Goal: Ask a question

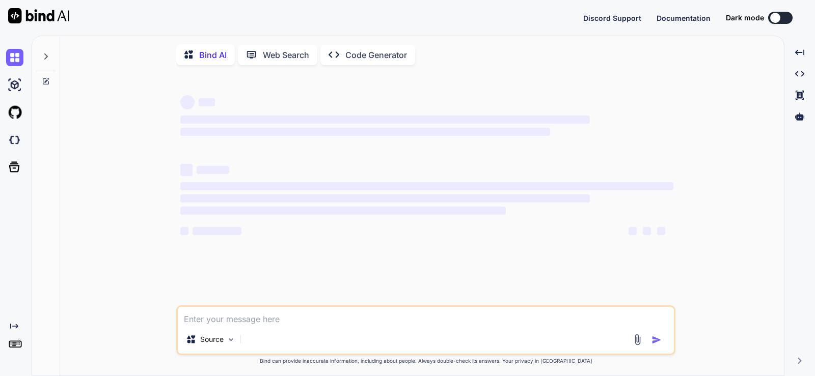
click at [237, 316] on textarea at bounding box center [426, 316] width 496 height 18
type textarea "x"
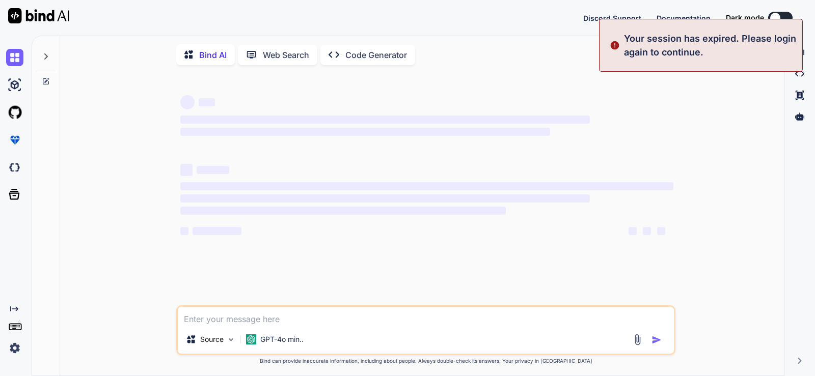
type textarea "h"
type textarea "x"
type textarea "he"
type textarea "x"
type textarea "hel"
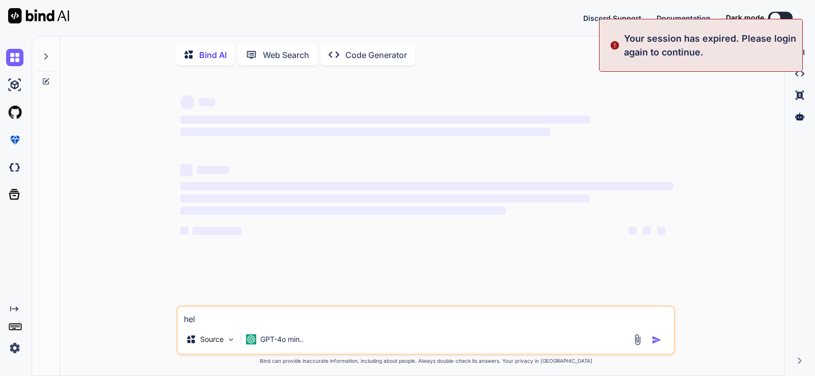
type textarea "x"
type textarea "helo"
type textarea "x"
type textarea "helo"
type textarea "x"
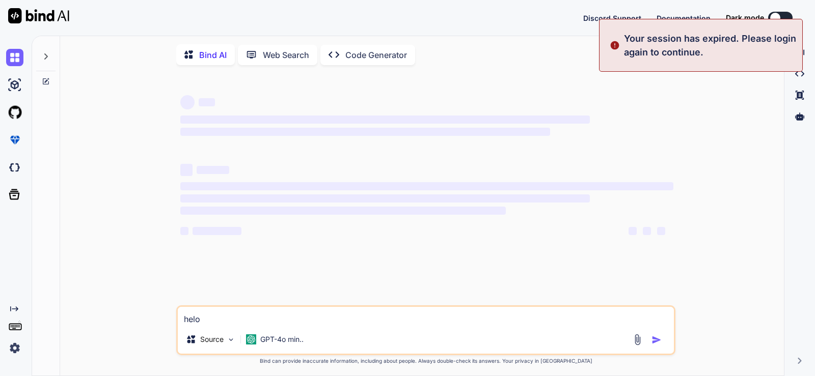
type textarea "helo e"
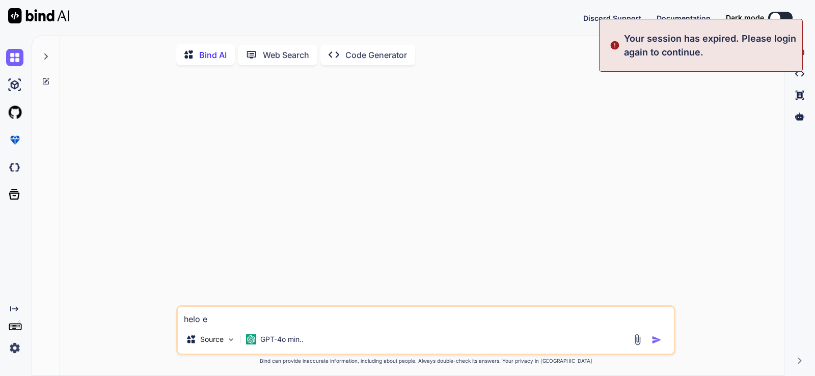
type textarea "x"
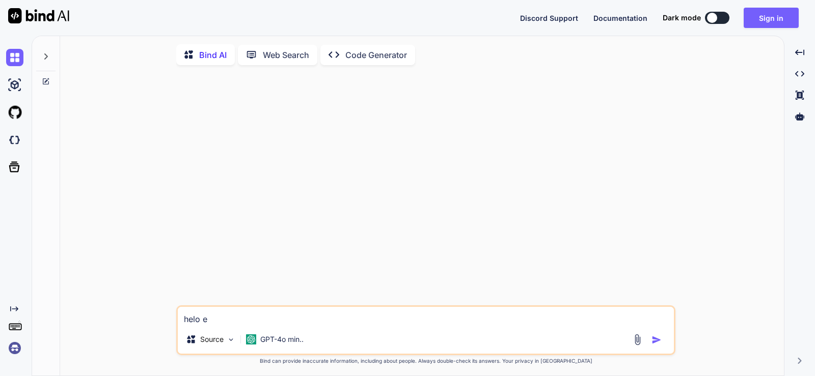
type textarea "helo e"
click at [17, 346] on img at bounding box center [14, 348] width 17 height 17
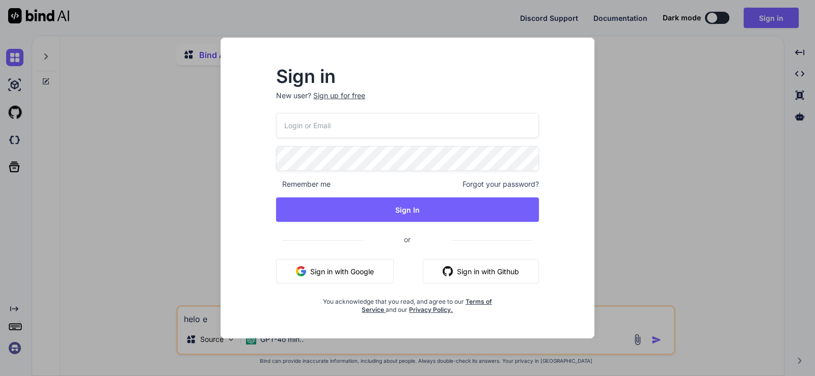
type input "[EMAIL_ADDRESS][DOMAIN_NAME]"
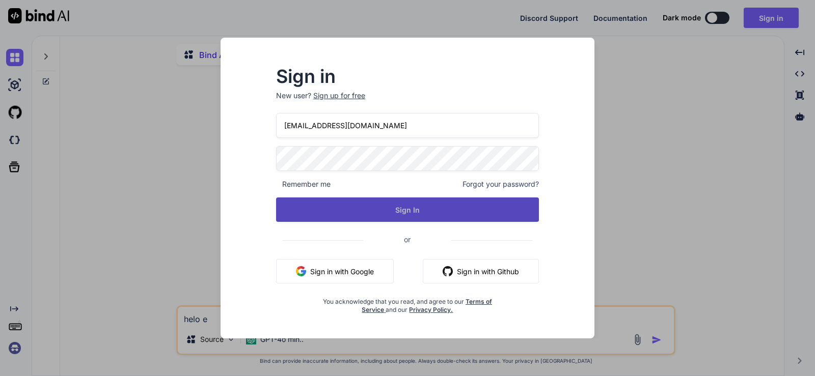
click at [395, 210] on button "Sign In" at bounding box center [407, 210] width 263 height 24
click at [405, 216] on button "Sign In" at bounding box center [407, 210] width 263 height 24
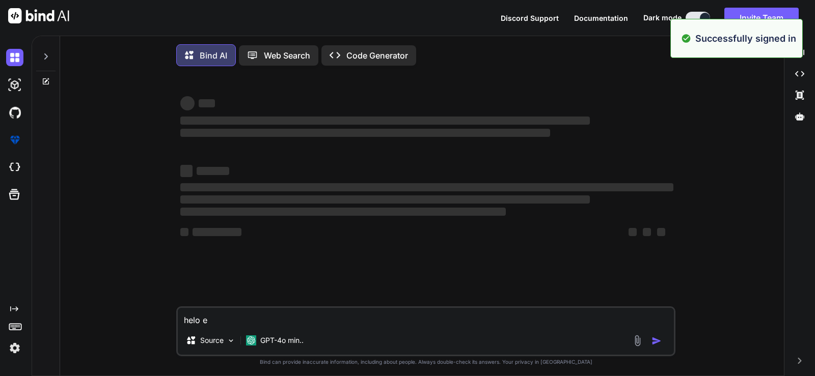
click at [229, 320] on textarea "helo e" at bounding box center [426, 317] width 496 height 18
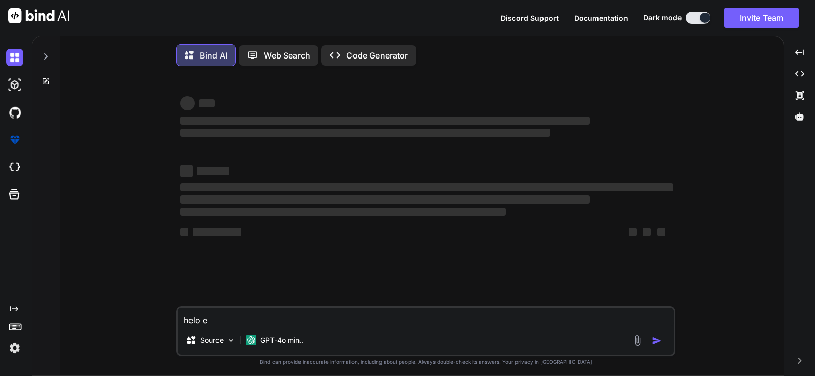
type textarea "x"
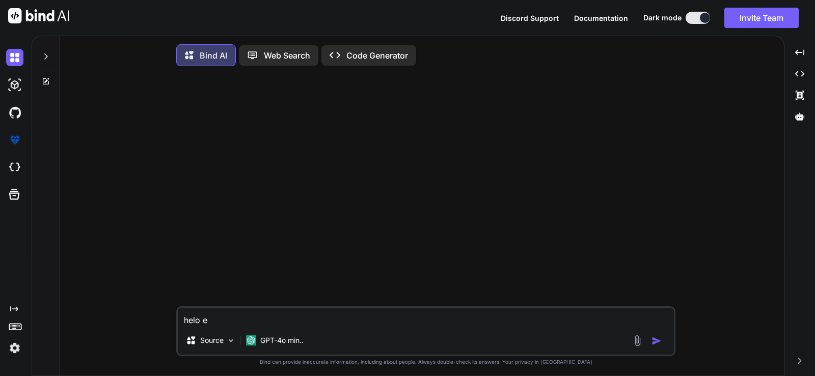
type textarea "helo"
type textarea "x"
type textarea "helo"
type textarea "x"
type textarea "hel"
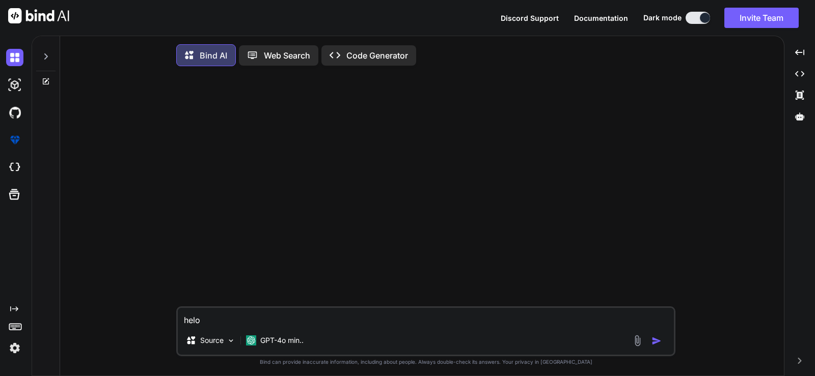
type textarea "x"
type textarea "help"
type textarea "x"
type textarea "help"
type textarea "x"
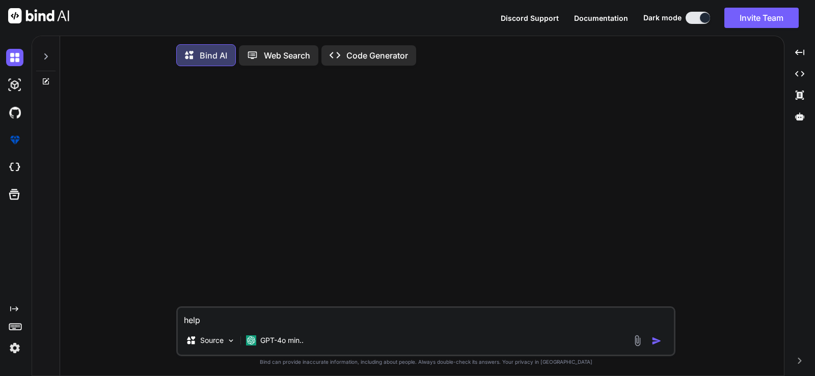
type textarea "help m"
type textarea "x"
type textarea "help me"
type textarea "x"
type textarea "help me"
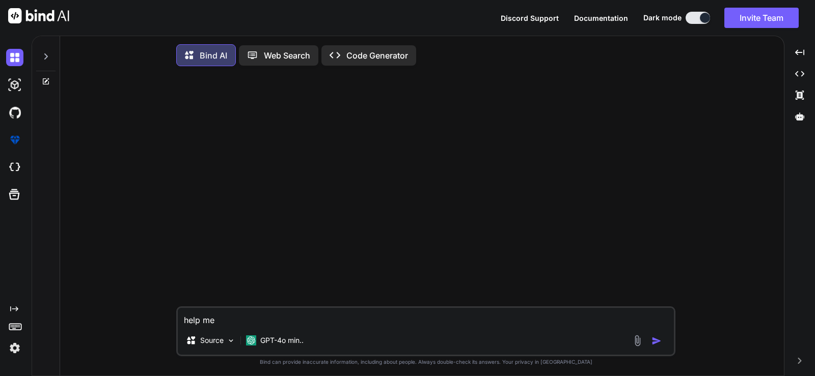
type textarea "x"
type textarea "help me u"
type textarea "x"
type textarea "help me un"
type textarea "x"
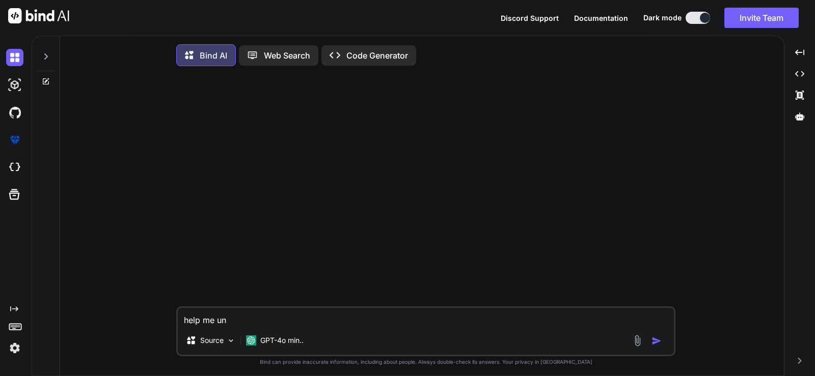
type textarea "help me und"
type textarea "x"
type textarea "help me unde"
type textarea "x"
type textarea "help me under"
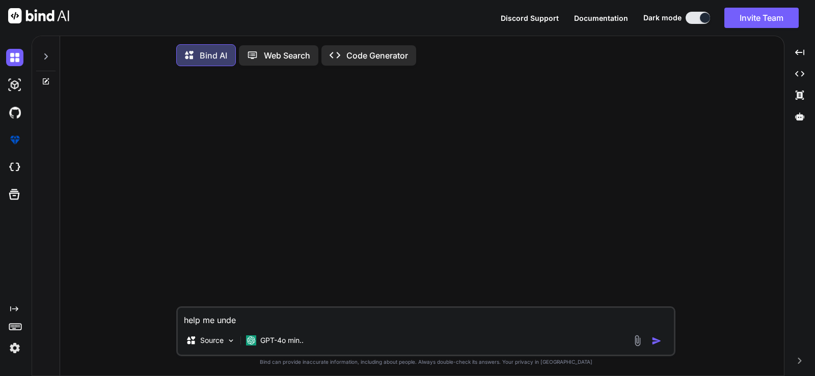
type textarea "x"
type textarea "help me understand"
type textarea "x"
type textarea "help me understand t"
type textarea "x"
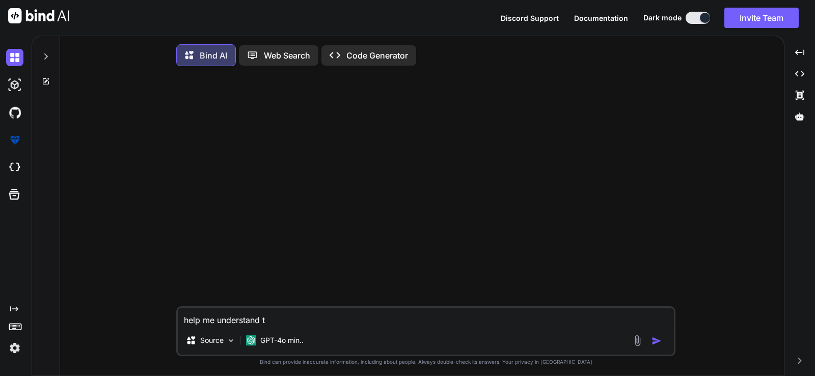
type textarea "help me understand th"
type textarea "x"
type textarea "help me understand the"
type textarea "x"
type textarea "help me understand the"
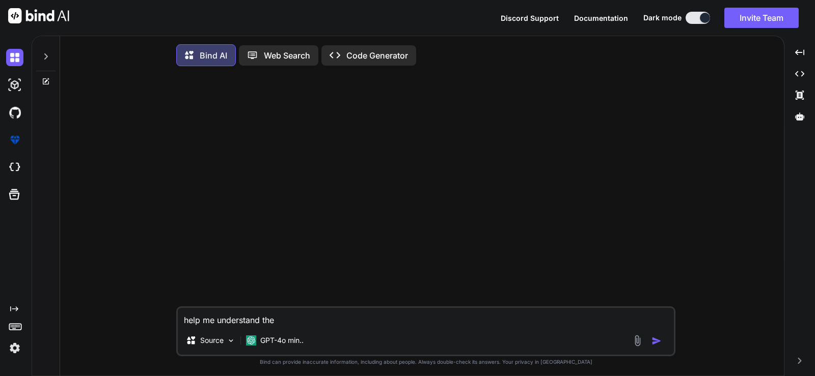
type textarea "x"
type textarea "help me understand the m"
type textarea "x"
type textarea "help me understand the mu"
type textarea "x"
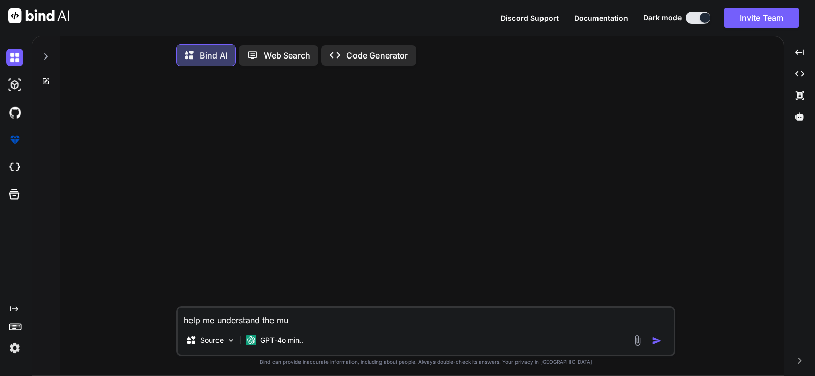
type textarea "help me understand the mul"
type textarea "x"
type textarea "help me understand the mult"
type textarea "x"
type textarea "help me understand the multi"
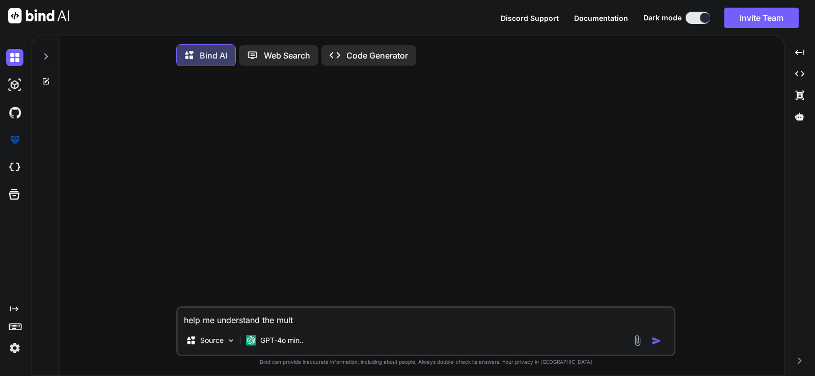
type textarea "x"
type textarea "help me understand the multi"
type textarea "x"
type textarea "help me understand the multi p"
type textarea "x"
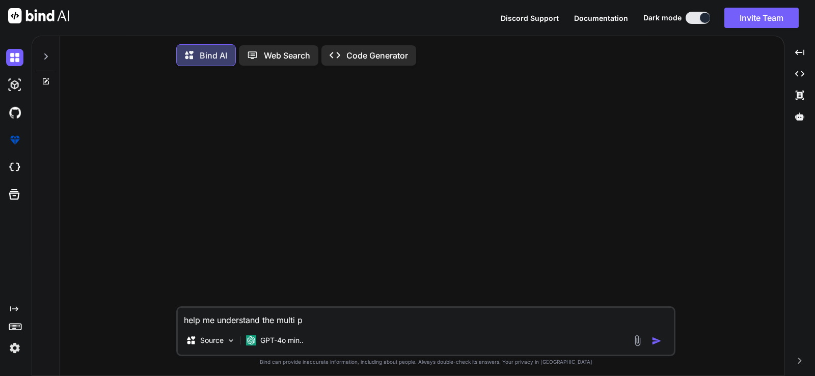
type textarea "help me understand the multi pr"
type textarea "x"
type textarea "help me understand the multi pro"
type textarea "x"
type textarea "help me understand the multi proc"
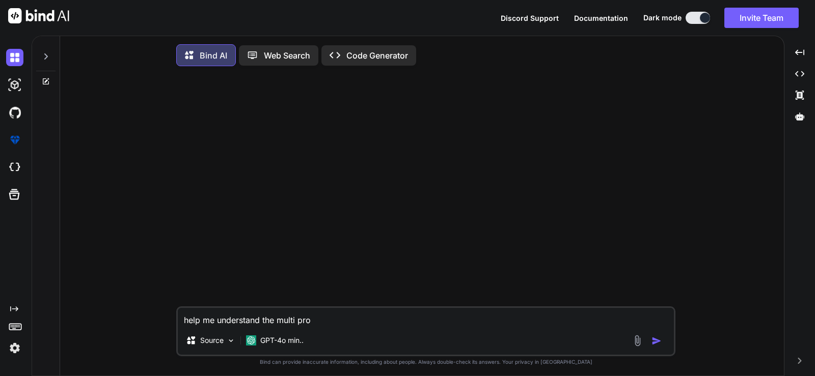
type textarea "x"
type textarea "help me understand the multi proce"
type textarea "x"
type textarea "help me understand the multi proces"
type textarea "x"
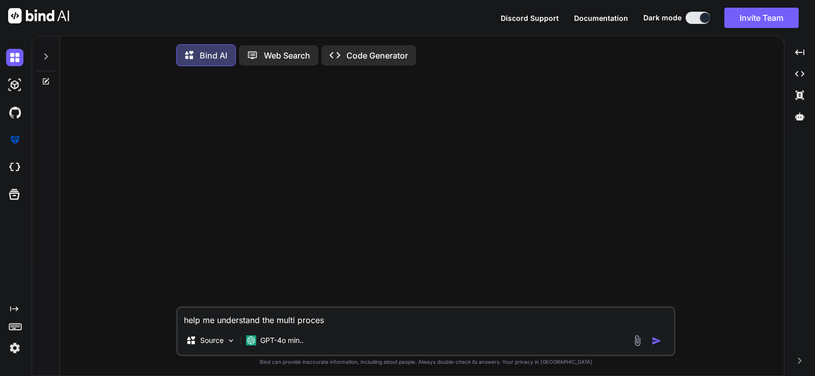
type textarea "help me understand the multi process"
type textarea "x"
type textarea "help me understand the multi processi"
type textarea "x"
type textarea "help me understand the multi processin"
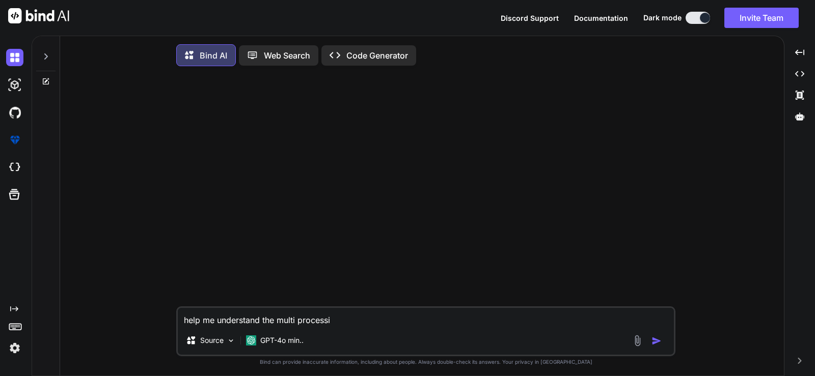
type textarea "x"
type textarea "help me understand the multi processing"
type textarea "x"
type textarea "help me understand the multi processing"
type textarea "x"
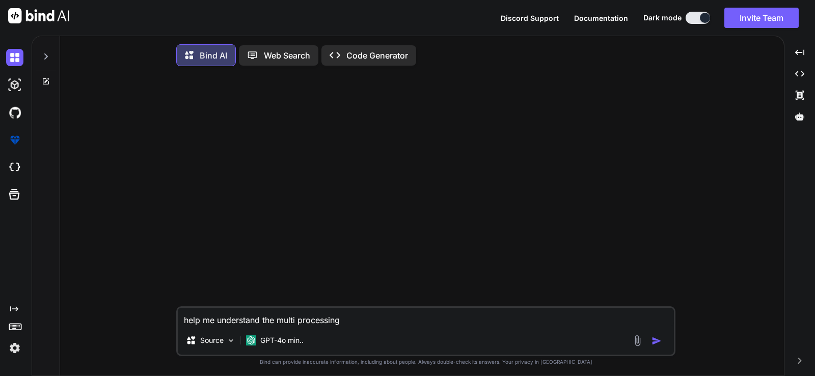
type textarea "help me understand the multi processing l"
type textarea "x"
type textarea "help me understand the multi processing lo"
type textarea "x"
type textarea "help me understand the multi processing log"
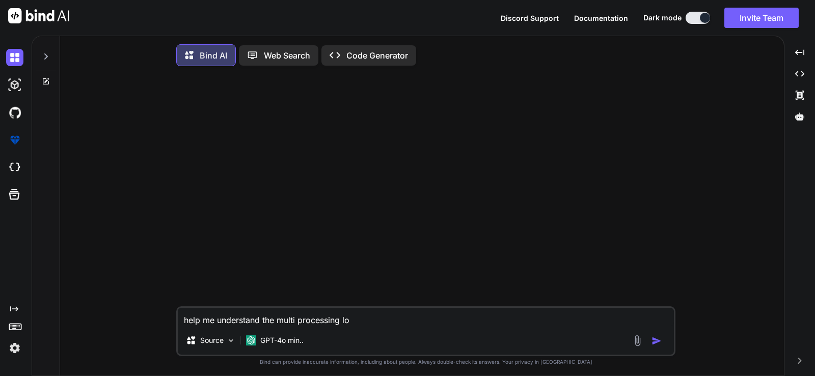
type textarea "x"
type textarea "help me understand the multi processing logi"
type textarea "x"
type textarea "help me understand the multi processing logic"
type textarea "x"
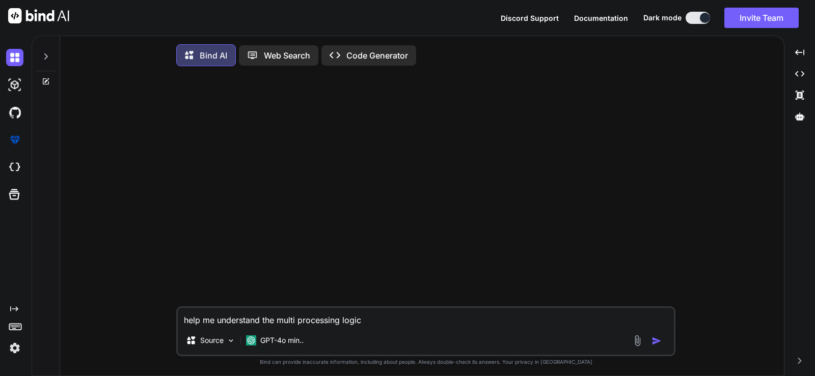
type textarea "help me understand the multi processing logic"
type textarea "x"
type textarea "help me understand the multi processing logic i"
type textarea "x"
type textarea "help me understand the multi processing logic in"
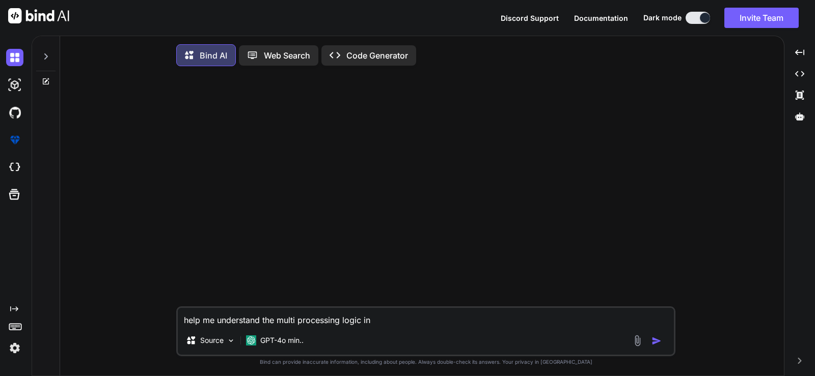
type textarea "x"
type textarea "help me understand the multi processing logic in"
type textarea "x"
type textarea "help me understand the multi processing logic in p"
type textarea "x"
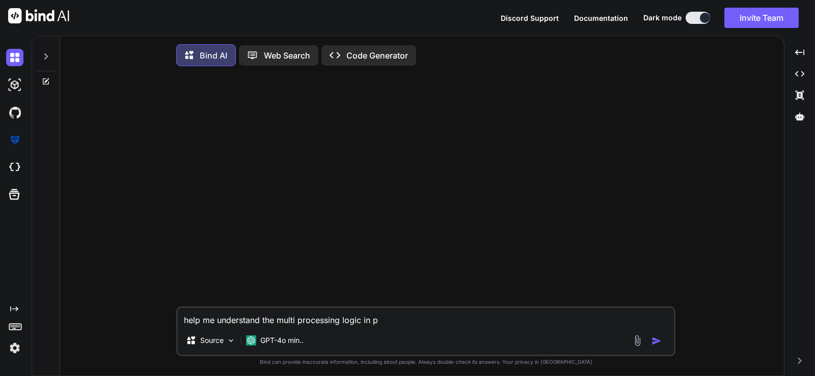
type textarea "help me understand the multi processing logic in py"
type textarea "x"
type textarea "help me understand the multi processing logic in pyt"
type textarea "x"
type textarea "help me understand the multi processing logic in pyth"
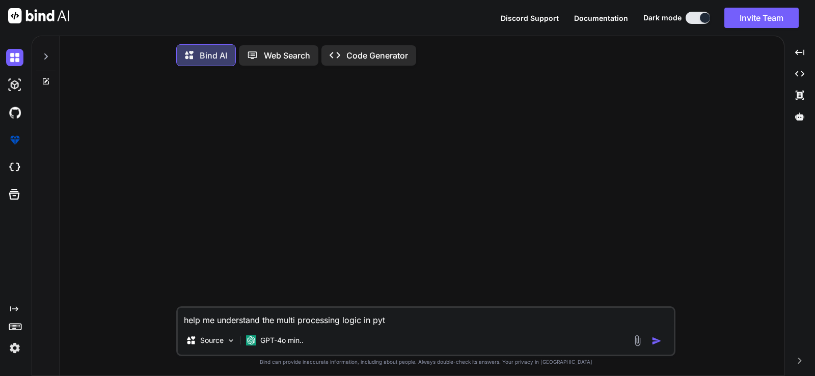
type textarea "x"
type textarea "help me understand the multi processing logic in pytho"
type textarea "x"
type textarea "help me understand the multi processing logic in python"
type textarea "x"
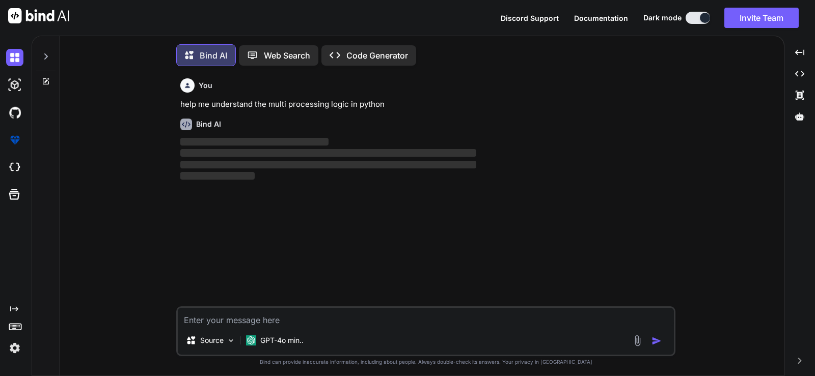
scroll to position [5, 0]
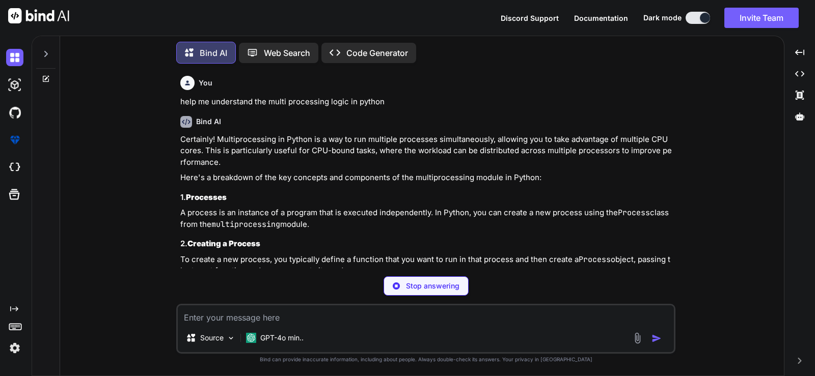
type textarea "x"
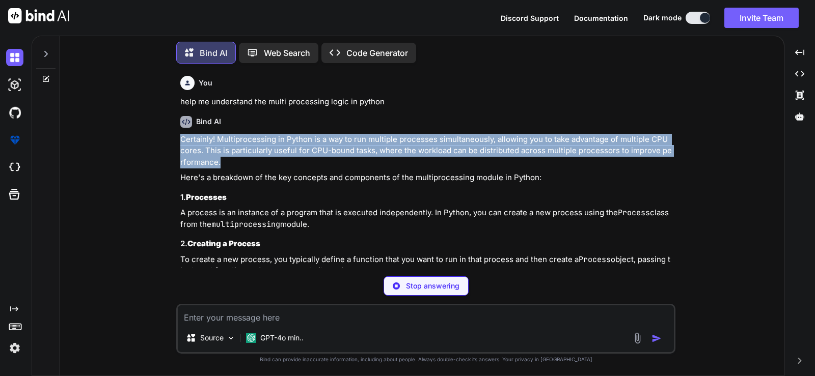
drag, startPoint x: 178, startPoint y: 141, endPoint x: 236, endPoint y: 157, distance: 60.8
click at [236, 157] on div "You help me understand the multi processing logic in python Bind AI Certainly! …" at bounding box center [425, 224] width 499 height 304
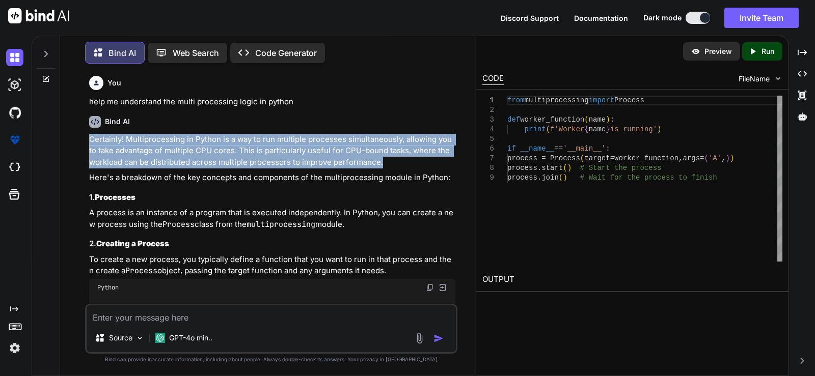
type textarea "x"
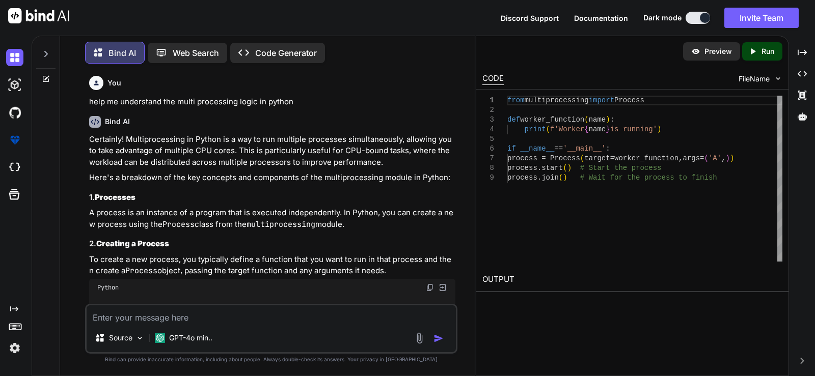
click at [791, 47] on div "Bind AI Web Search Created with Pixso. Code Generator You help me understand th…" at bounding box center [423, 206] width 783 height 341
click at [811, 51] on div "Created with Pixso." at bounding box center [802, 52] width 18 height 17
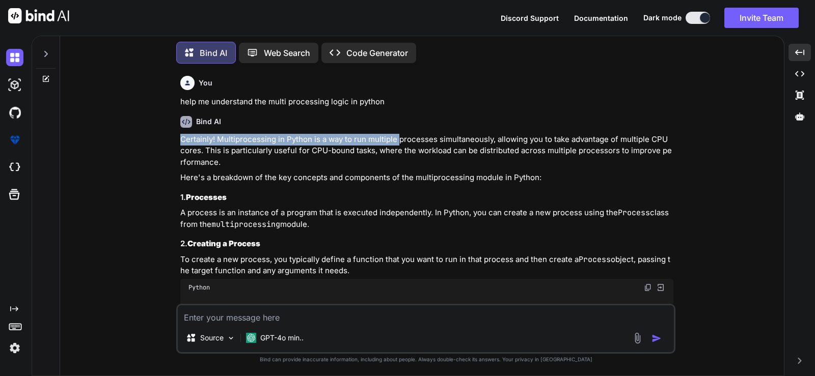
drag, startPoint x: 178, startPoint y: 137, endPoint x: 400, endPoint y: 144, distance: 221.6
click at [400, 144] on div "You help me understand the multi processing logic in python Bind AI Certainly! …" at bounding box center [425, 224] width 499 height 304
click at [399, 137] on p "Certainly! Multiprocessing in Python is a way to run multiple processes simulta…" at bounding box center [426, 151] width 493 height 35
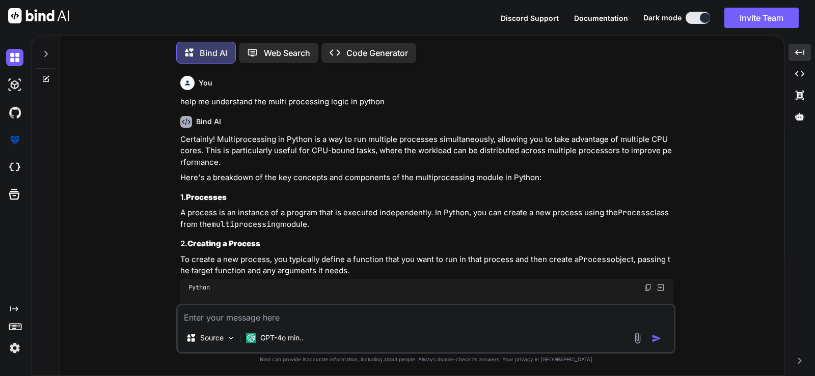
click at [419, 137] on p "Certainly! Multiprocessing in Python is a way to run multiple processes simulta…" at bounding box center [426, 151] width 493 height 35
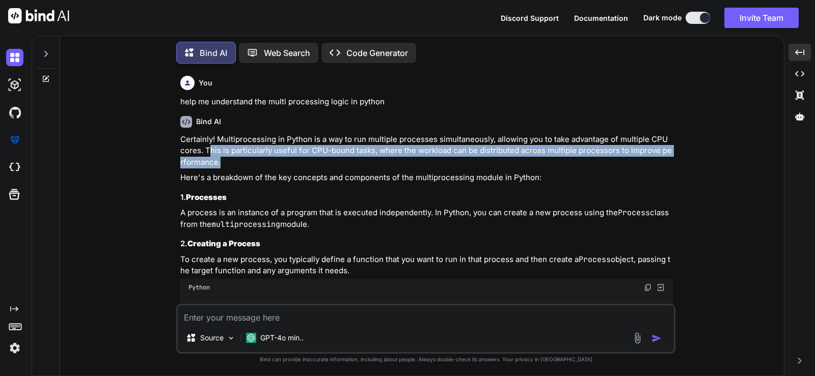
drag, startPoint x: 204, startPoint y: 151, endPoint x: 237, endPoint y: 160, distance: 34.3
click at [237, 160] on p "Certainly! Multiprocessing in Python is a way to run multiple processes simulta…" at bounding box center [426, 151] width 493 height 35
drag, startPoint x: 230, startPoint y: 160, endPoint x: 199, endPoint y: 149, distance: 32.4
click at [199, 149] on p "Certainly! Multiprocessing in Python is a way to run multiple processes simulta…" at bounding box center [426, 151] width 493 height 35
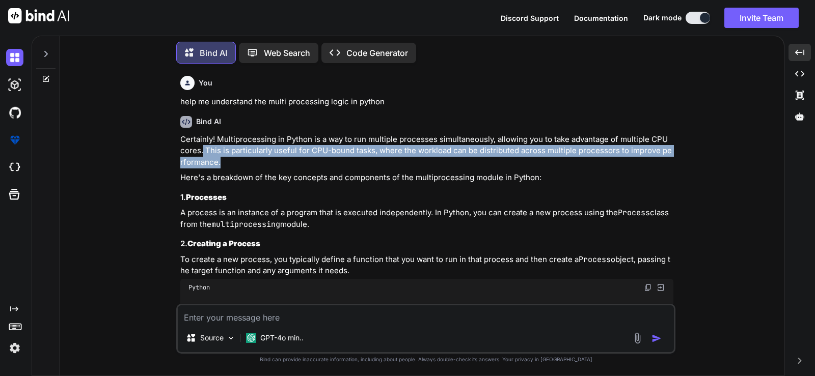
click at [371, 151] on p "Certainly! Multiprocessing in Python is a way to run multiple processes simulta…" at bounding box center [426, 151] width 493 height 35
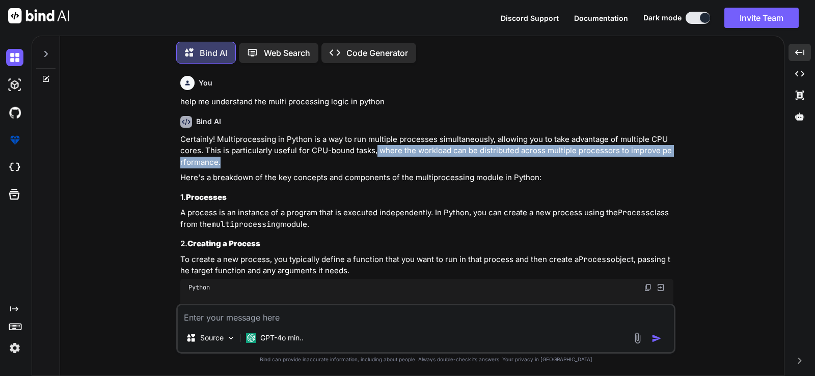
drag, startPoint x: 372, startPoint y: 151, endPoint x: 676, endPoint y: 161, distance: 304.2
click at [676, 161] on div "You help me understand the multi processing logic in python Bind AI Certainly! …" at bounding box center [425, 224] width 715 height 304
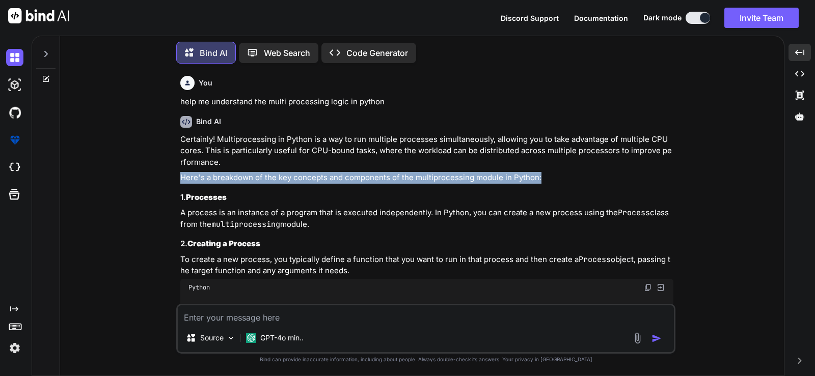
drag, startPoint x: 173, startPoint y: 181, endPoint x: 565, endPoint y: 179, distance: 392.6
click at [565, 179] on div "You help me understand the multi processing logic in python Bind AI Certainly! …" at bounding box center [425, 224] width 715 height 304
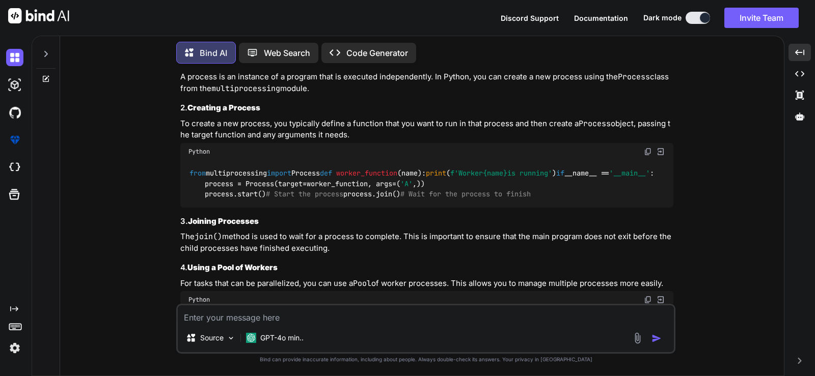
scroll to position [68, 0]
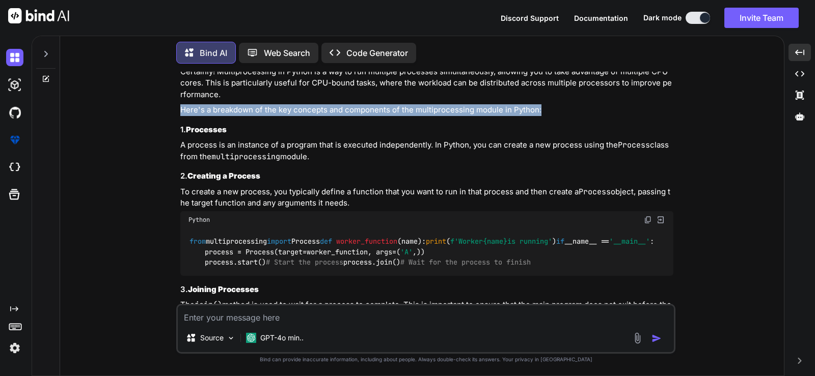
drag, startPoint x: 177, startPoint y: 146, endPoint x: 416, endPoint y: 159, distance: 238.7
click at [416, 159] on div "You help me understand the multi processing logic in python Bind AI Certainly! …" at bounding box center [425, 224] width 499 height 304
drag, startPoint x: 181, startPoint y: 189, endPoint x: 380, endPoint y: 201, distance: 200.0
click at [380, 201] on p "To create a new process, you typically define a function that you want to run i…" at bounding box center [426, 197] width 493 height 23
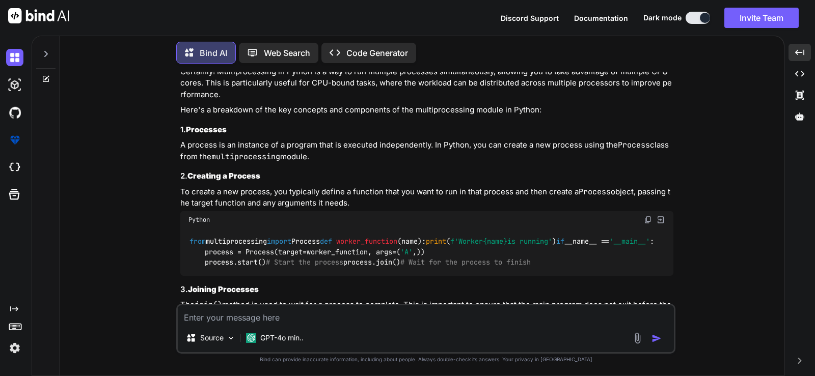
drag, startPoint x: 380, startPoint y: 202, endPoint x: 95, endPoint y: 193, distance: 285.3
click at [95, 193] on div "You help me understand the multi processing logic in python Bind AI Certainly! …" at bounding box center [425, 224] width 715 height 304
drag, startPoint x: 181, startPoint y: 191, endPoint x: 369, endPoint y: 205, distance: 188.4
click at [369, 205] on p "To create a new process, you typically define a function that you want to run i…" at bounding box center [426, 197] width 493 height 23
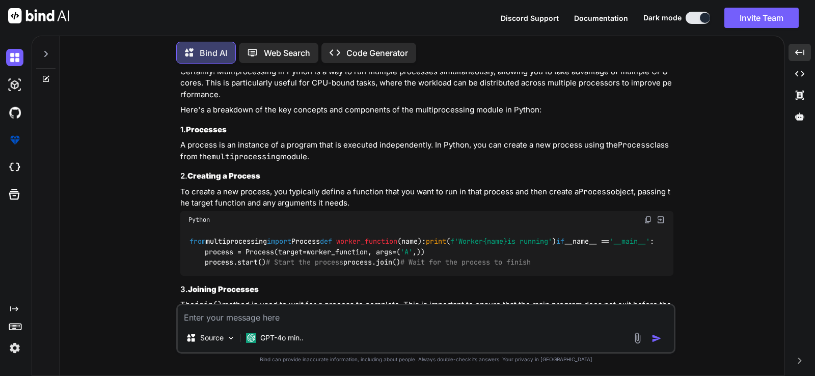
click at [366, 201] on p "To create a new process, you typically define a function that you want to run i…" at bounding box center [426, 197] width 493 height 23
drag, startPoint x: 366, startPoint y: 201, endPoint x: 157, endPoint y: 189, distance: 209.6
click at [157, 189] on div "You help me understand the multi processing logic in python Bind AI Certainly! …" at bounding box center [425, 224] width 715 height 304
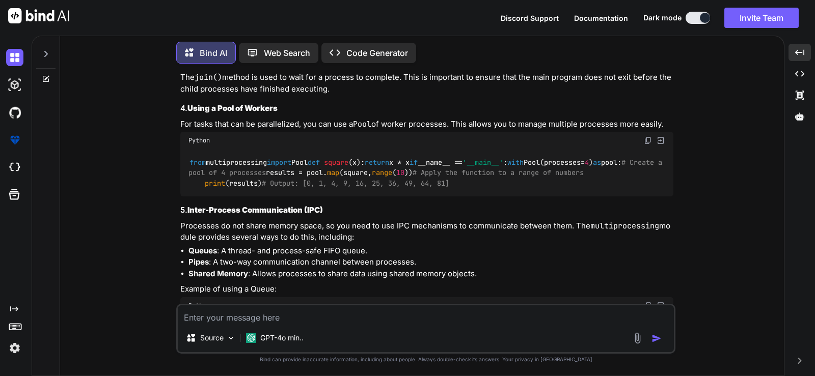
scroll to position [271, 0]
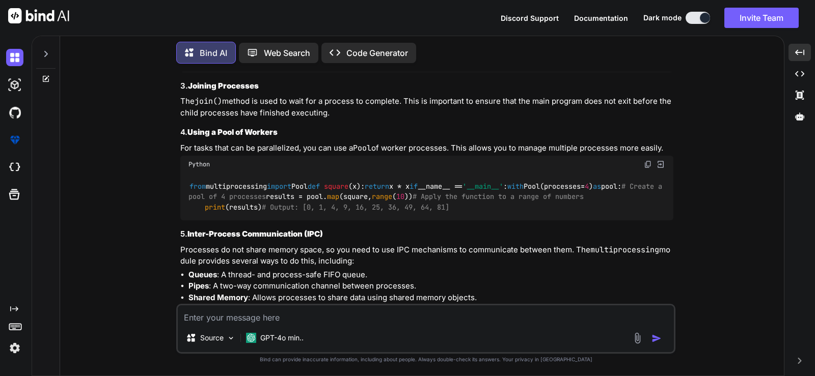
drag, startPoint x: 178, startPoint y: 145, endPoint x: 487, endPoint y: 170, distance: 310.1
click at [487, 170] on div "You help me understand the multi processing logic in python Bind AI Certainly! …" at bounding box center [426, 188] width 497 height 232
click at [352, 119] on p "The join() method is used to wait for a process to complete. This is important …" at bounding box center [426, 107] width 493 height 23
drag, startPoint x: 284, startPoint y: 174, endPoint x: 136, endPoint y: 167, distance: 147.8
click at [136, 167] on div "You help me understand the multi processing logic in python Bind AI Certainly! …" at bounding box center [425, 224] width 715 height 304
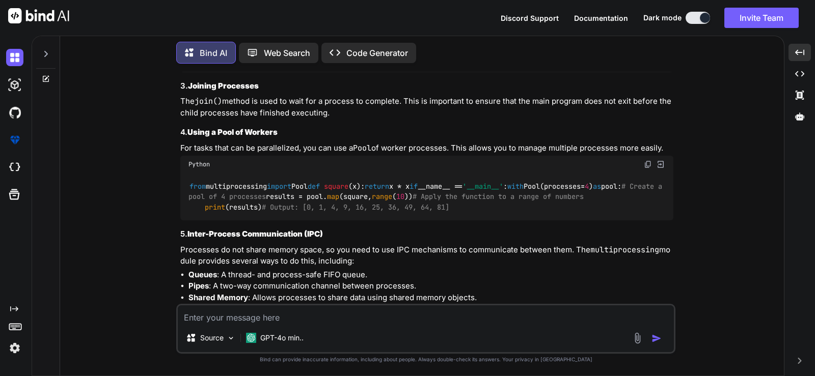
drag, startPoint x: 176, startPoint y: 209, endPoint x: 704, endPoint y: 211, distance: 528.6
click at [691, 213] on div "You help me understand the multi processing logic in python Bind AI Certainly! …" at bounding box center [425, 224] width 715 height 304
click at [706, 211] on div "You help me understand the multi processing logic in python Bind AI Certainly! …" at bounding box center [425, 224] width 715 height 304
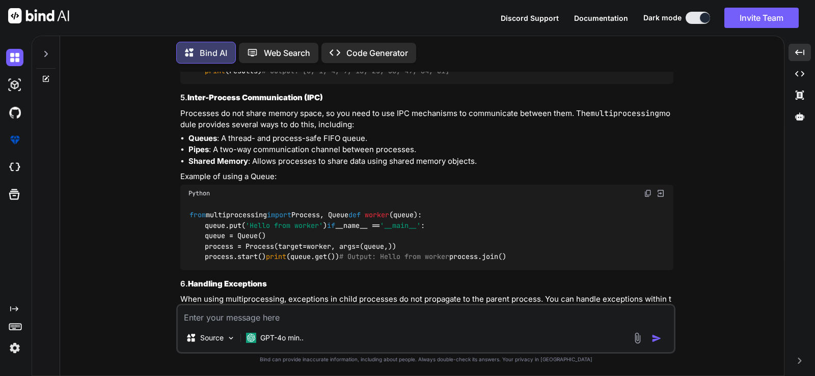
scroll to position [407, 0]
drag, startPoint x: 339, startPoint y: 173, endPoint x: 575, endPoint y: 199, distance: 237.8
click at [575, 85] on div "from multiprocessing import Pool def square ( x ): return x * x if __name__ == …" at bounding box center [426, 60] width 493 height 47
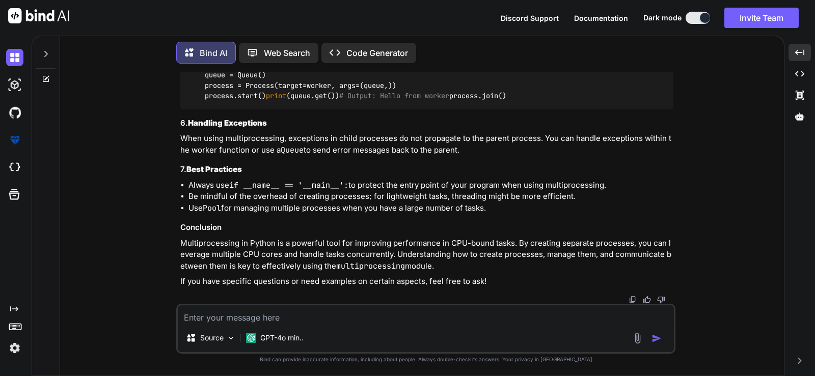
scroll to position [756, 0]
drag, startPoint x: 358, startPoint y: 187, endPoint x: 632, endPoint y: 183, distance: 273.5
click at [632, 183] on li "Always use if __name__ == '__main__': to protect the entry point of your progra…" at bounding box center [430, 186] width 485 height 12
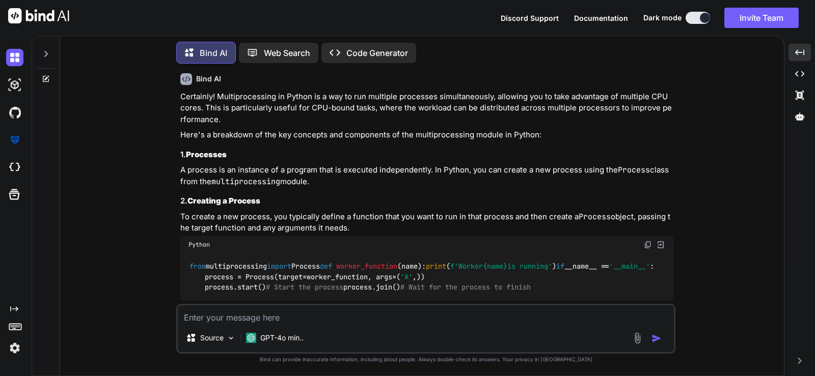
scroll to position [0, 0]
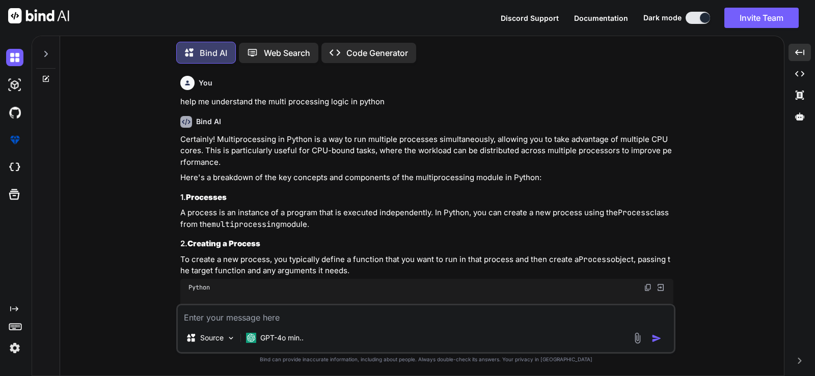
click at [315, 98] on p "help me understand the multi processing logic in python" at bounding box center [426, 102] width 493 height 12
click at [312, 102] on p "help me understand the multi processing logic in python" at bounding box center [426, 102] width 493 height 12
drag, startPoint x: 268, startPoint y: 100, endPoint x: 328, endPoint y: 101, distance: 60.1
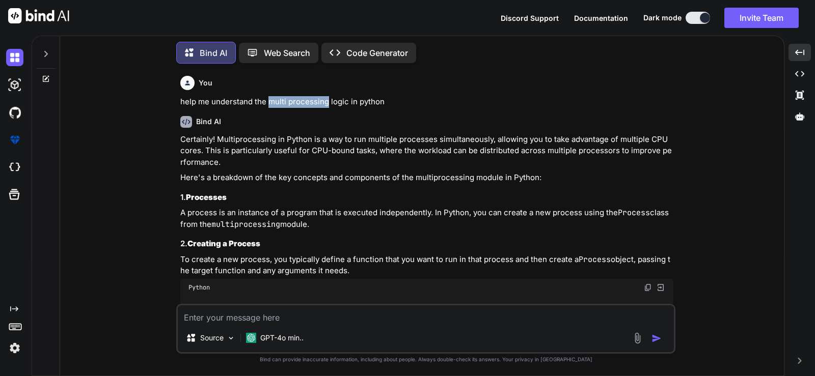
click at [328, 101] on p "help me understand the multi processing logic in python" at bounding box center [426, 102] width 493 height 12
copy p "multi processing"
click at [335, 314] on textarea at bounding box center [426, 315] width 496 height 18
paste textarea "multi processing"
type textarea "multi processing"
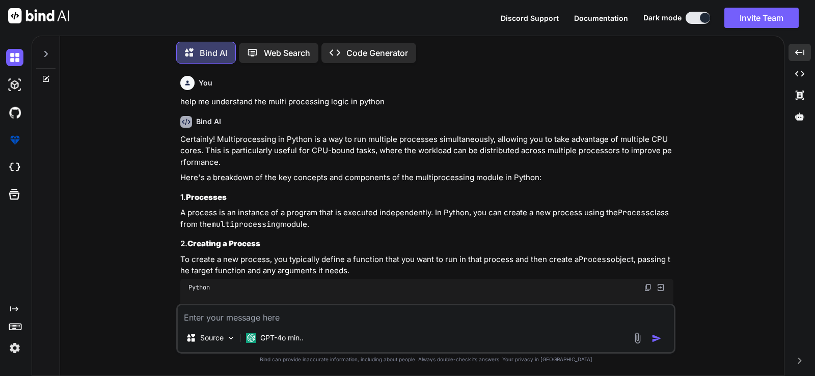
type textarea "x"
type textarea "multi processing"
type textarea "x"
type textarea "multi processing t"
type textarea "x"
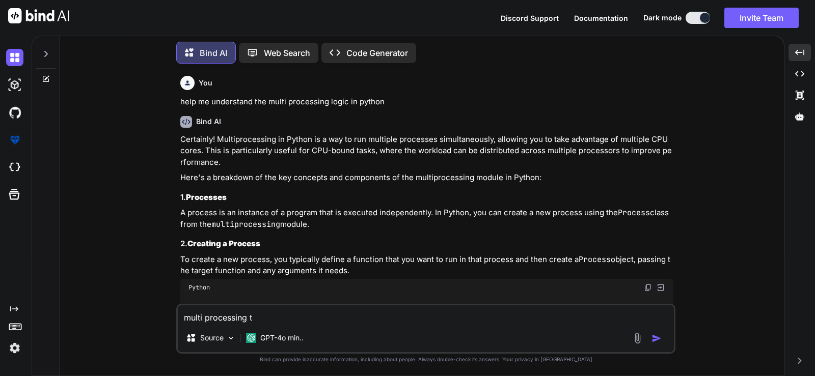
type textarea "multi processing to"
type textarea "x"
type textarea "multi processing to"
type textarea "x"
type textarea "multi processing to r"
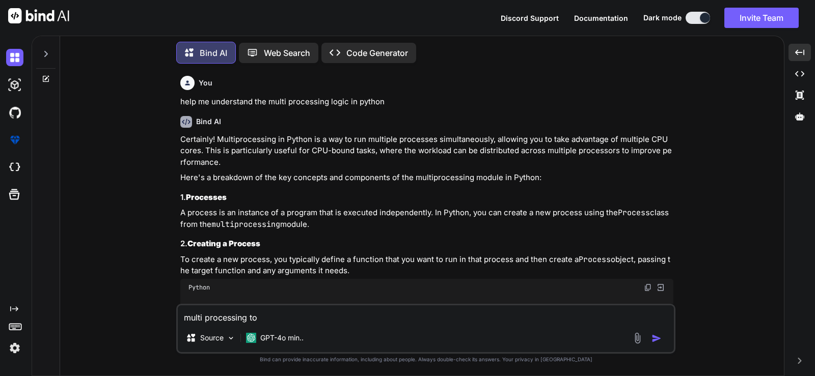
type textarea "x"
type textarea "multi processing to ru"
type textarea "x"
type textarea "multi processing to run"
type textarea "x"
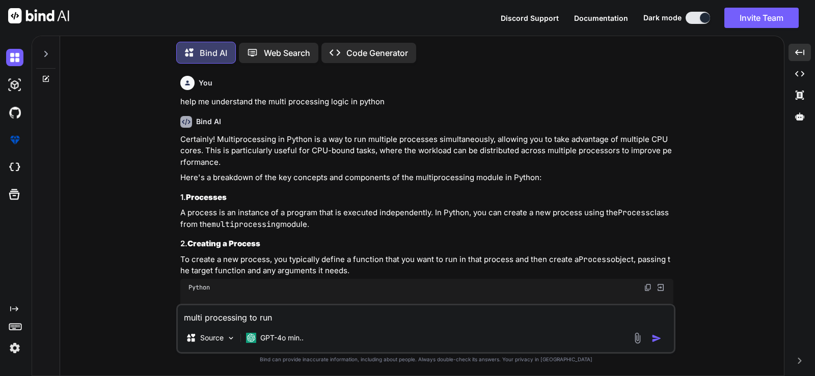
type textarea "multi processing to run"
type textarea "x"
type textarea "multi processing to run"
type textarea "x"
type textarea "multi processing to ru"
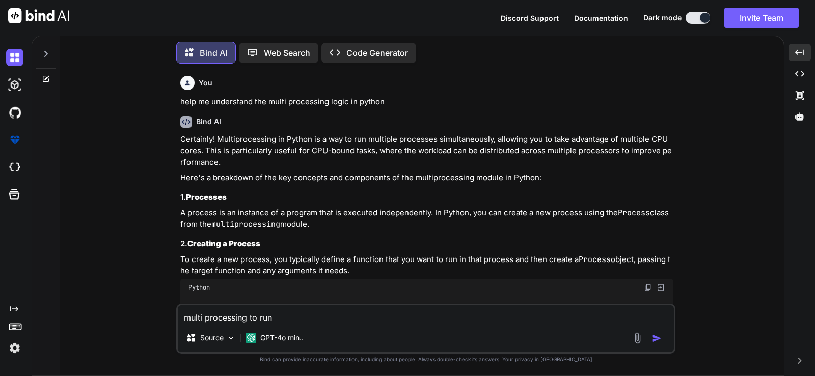
type textarea "x"
type textarea "multi processing to r"
type textarea "x"
type textarea "multi processing to"
type textarea "x"
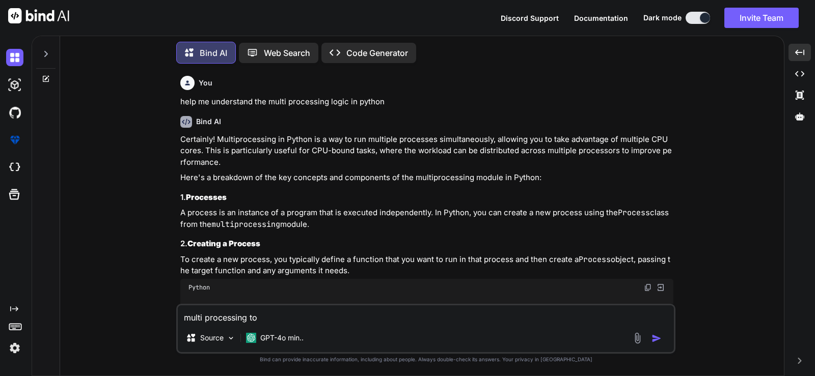
type textarea "multi processing to"
type textarea "x"
type textarea "multi processing t"
type textarea "x"
type textarea "multi processing"
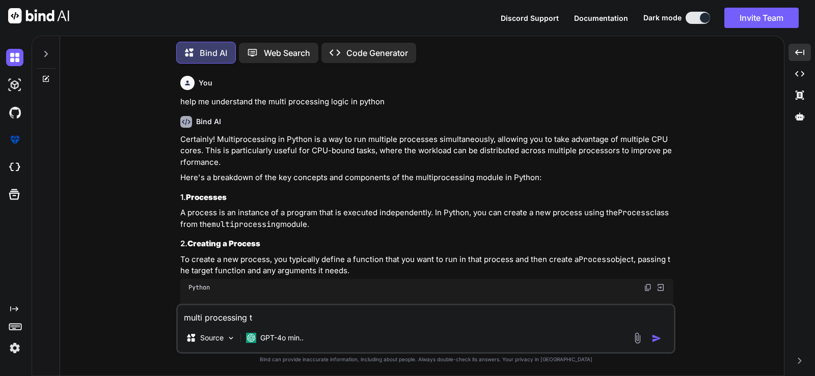
type textarea "x"
type textarea "multi processing"
type textarea "x"
type textarea "multi processin"
type textarea "x"
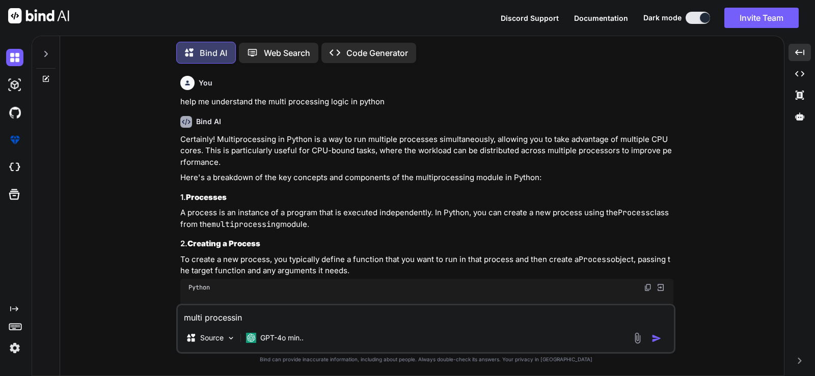
type textarea "multi processi"
type textarea "x"
type textarea "multi process"
type textarea "x"
type textarea "multi proces"
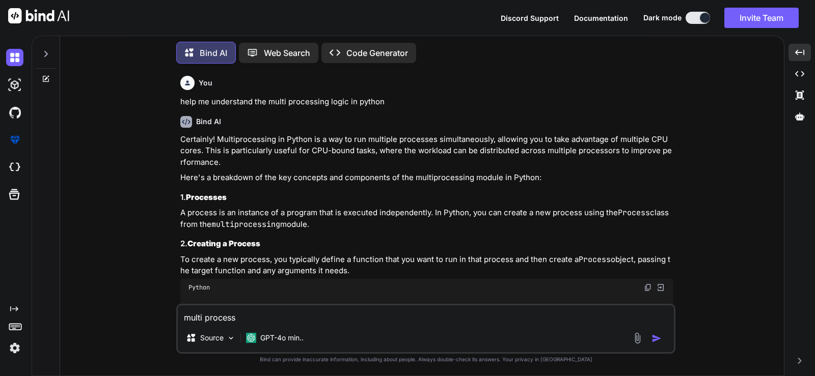
type textarea "x"
type textarea "multi proce"
type textarea "x"
type textarea "multi proc"
type textarea "x"
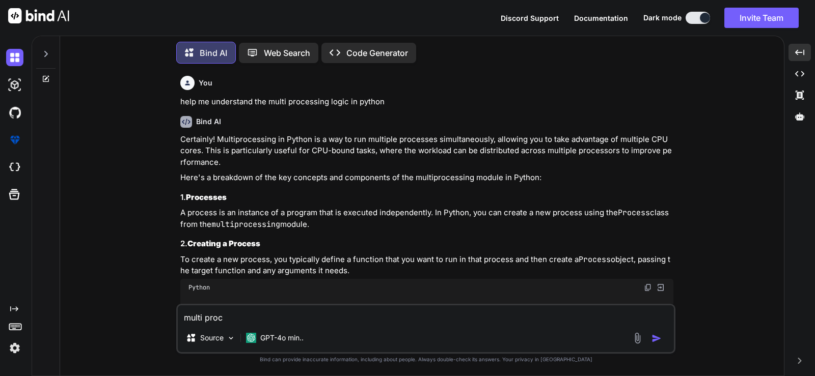
type textarea "multi pro"
type textarea "x"
type textarea "multi pr"
type textarea "x"
type textarea "multi p"
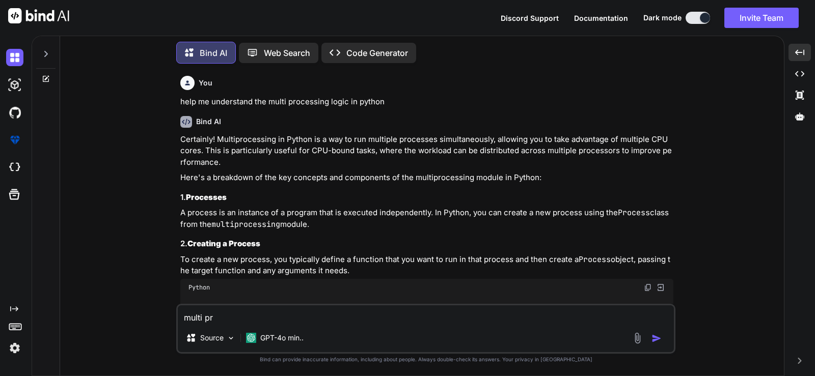
type textarea "x"
type textarea "multi"
type textarea "x"
type textarea "multi"
type textarea "x"
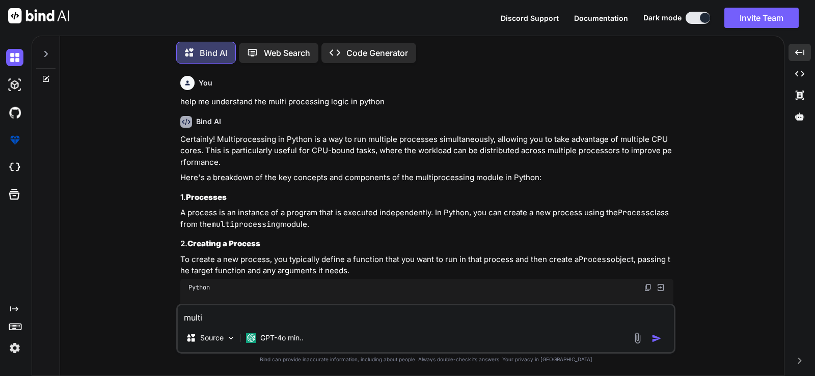
type textarea "mult"
type textarea "x"
type textarea "mul"
type textarea "x"
type textarea "mu"
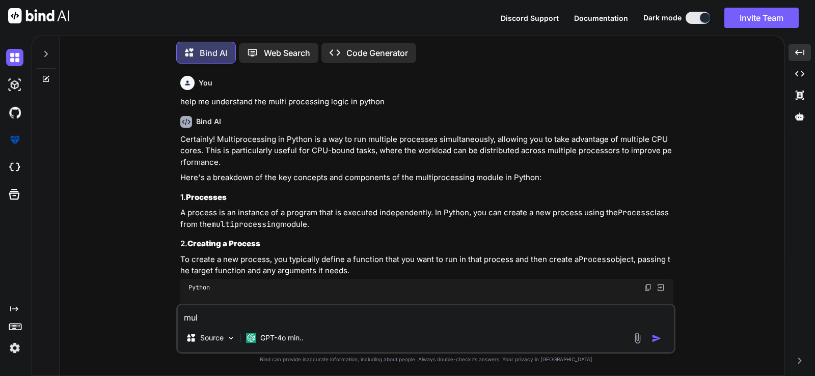
type textarea "x"
type textarea "m"
type textarea "x"
click at [315, 312] on textarea at bounding box center [426, 315] width 496 height 18
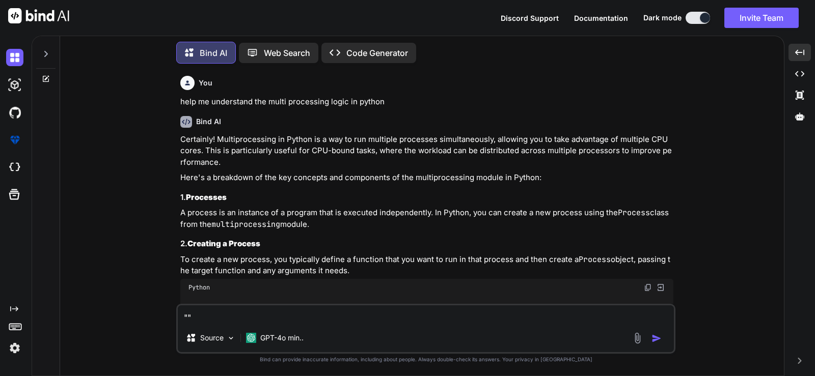
paste textarea """ LO Ipsumd Sitame: CONS (Adipis Elitseddo) + EiusMOD (TEM Inci) -------------…"
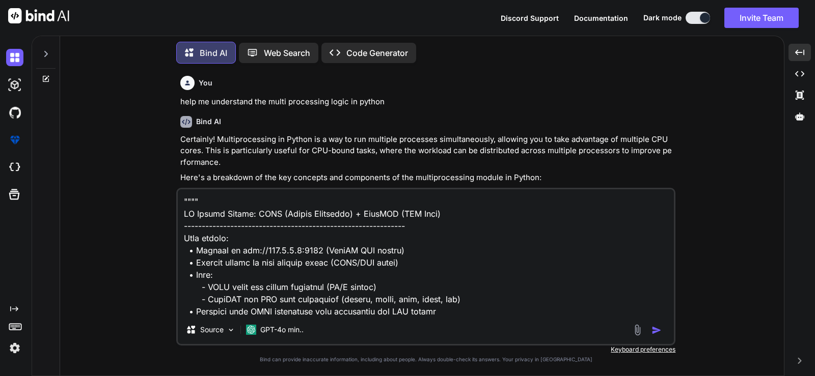
scroll to position [7138, 0]
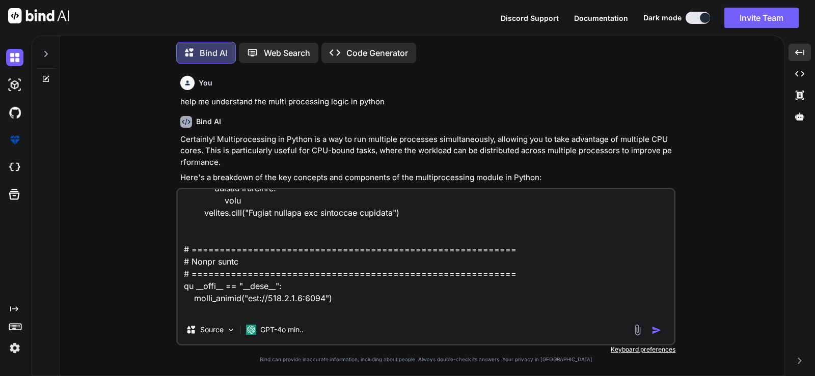
type textarea """"" LO Ipsumd Sitame: CONS (Adipis Elitseddo) + EiusMOD (TEM Inci) -----------…"
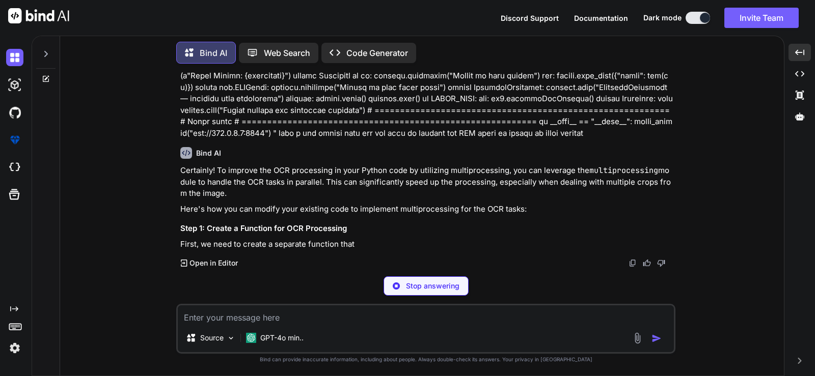
scroll to position [2514, 0]
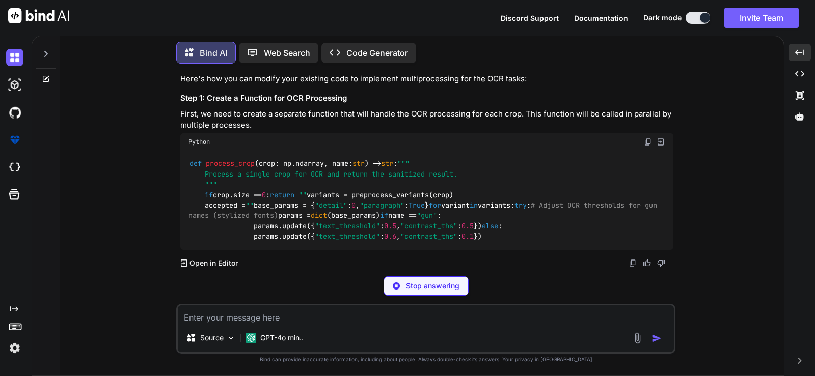
drag, startPoint x: 220, startPoint y: 168, endPoint x: 683, endPoint y: 167, distance: 462.9
click at [683, 167] on div "You help me understand the multi processing logic in python Bind AI Certainly! …" at bounding box center [425, 224] width 715 height 304
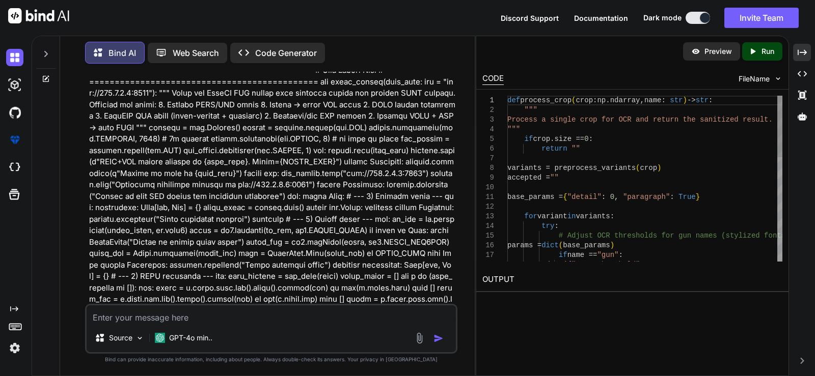
scroll to position [2582, 0]
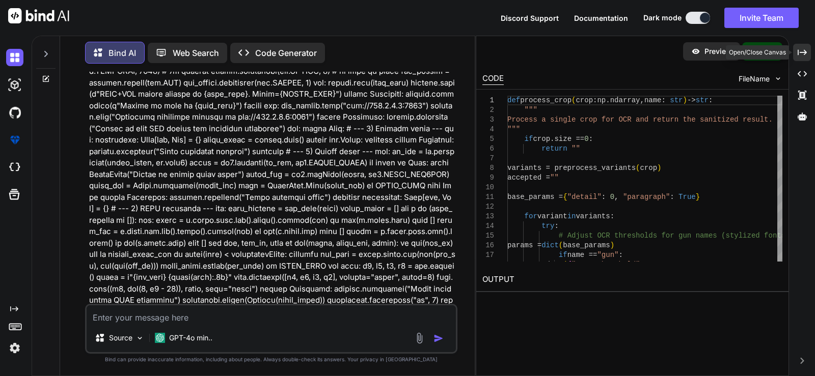
click at [799, 45] on div "Created with Pixso." at bounding box center [802, 52] width 18 height 17
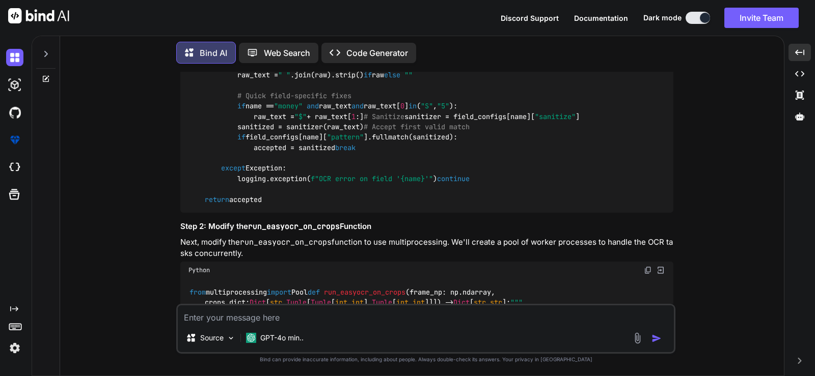
scroll to position [2514, 0]
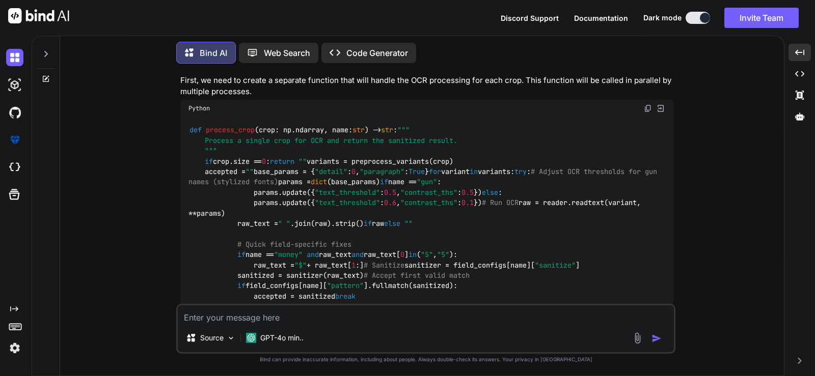
drag, startPoint x: 216, startPoint y: 168, endPoint x: 243, endPoint y: 194, distance: 36.7
click at [243, 36] on p "Certainly! To improve the OCR processing in your Python code by utilizing multi…" at bounding box center [426, 18] width 493 height 35
click at [178, 174] on div "You help me understand the multi processing logic in python Bind AI Certainly! …" at bounding box center [425, 224] width 499 height 304
drag, startPoint x: 179, startPoint y: 168, endPoint x: 244, endPoint y: 196, distance: 70.9
click at [244, 196] on div "You help me understand the multi processing logic in python Bind AI Certainly! …" at bounding box center [426, 188] width 497 height 232
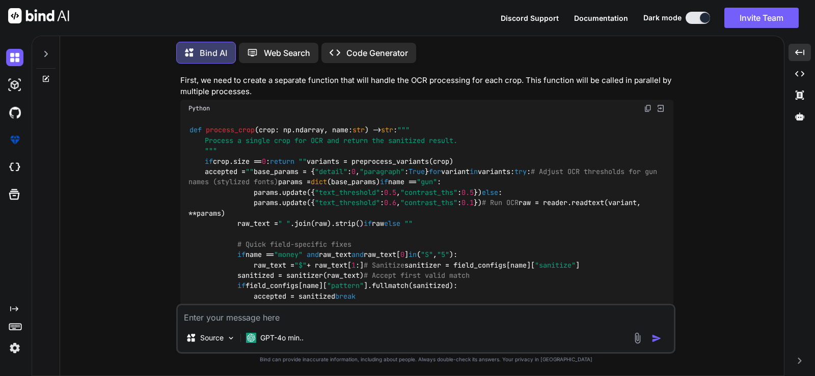
click at [242, 36] on p "Certainly! To improve the OCR processing in your Python code by utilizing multi…" at bounding box center [426, 18] width 493 height 35
drag, startPoint x: 241, startPoint y: 193, endPoint x: 160, endPoint y: 163, distance: 85.7
click at [160, 163] on div "You help me understand the multi processing logic in python Bind AI Certainly! …" at bounding box center [425, 224] width 715 height 304
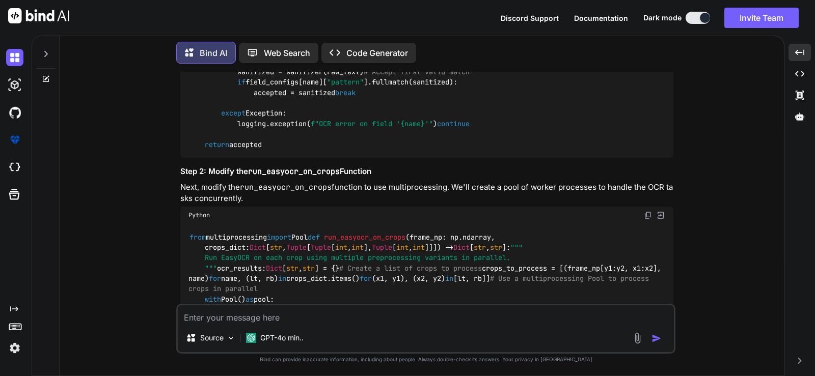
scroll to position [2786, 0]
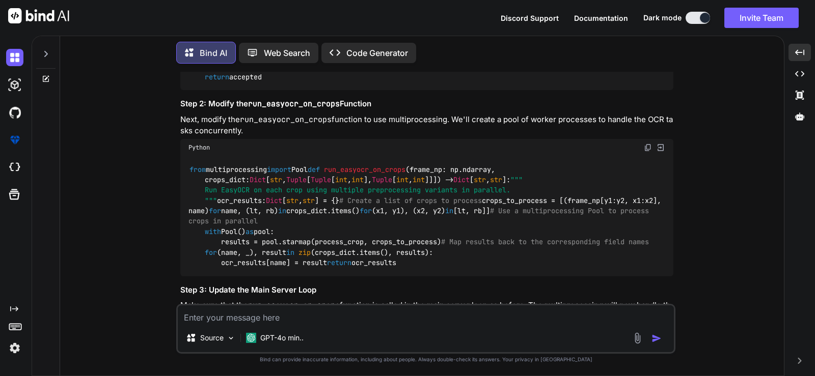
drag, startPoint x: 252, startPoint y: 93, endPoint x: 372, endPoint y: 93, distance: 120.2
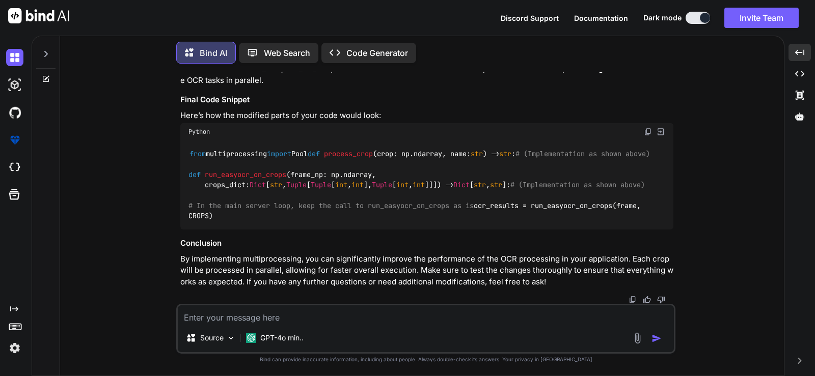
scroll to position [3126, 0]
drag, startPoint x: 249, startPoint y: 144, endPoint x: 393, endPoint y: 146, distance: 144.1
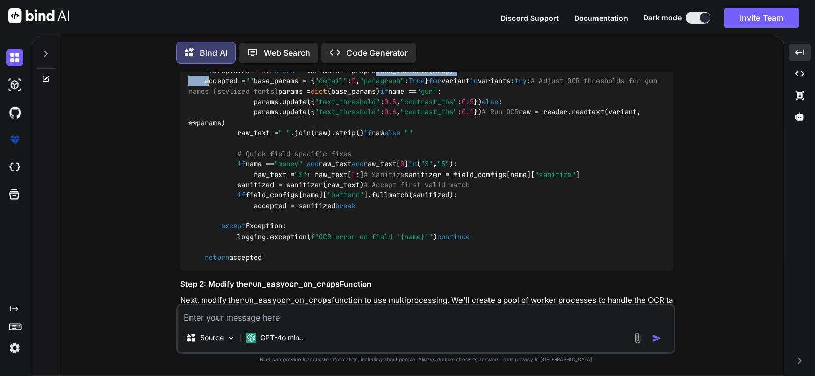
scroll to position [2582, 0]
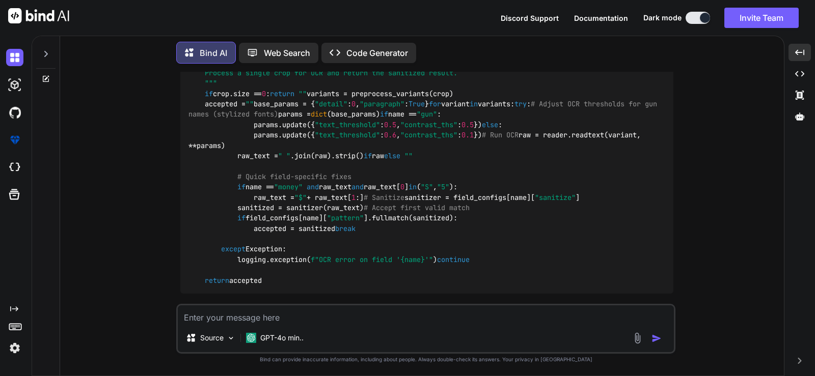
drag, startPoint x: 204, startPoint y: 158, endPoint x: 379, endPoint y: 161, distance: 175.2
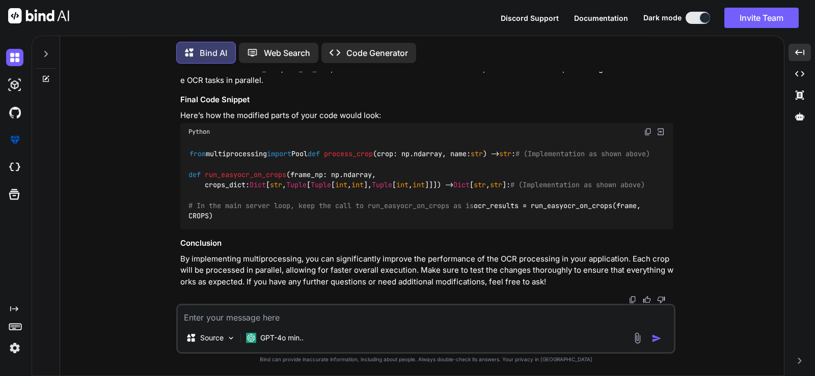
scroll to position [3612, 0]
click at [44, 55] on icon at bounding box center [46, 54] width 8 height 8
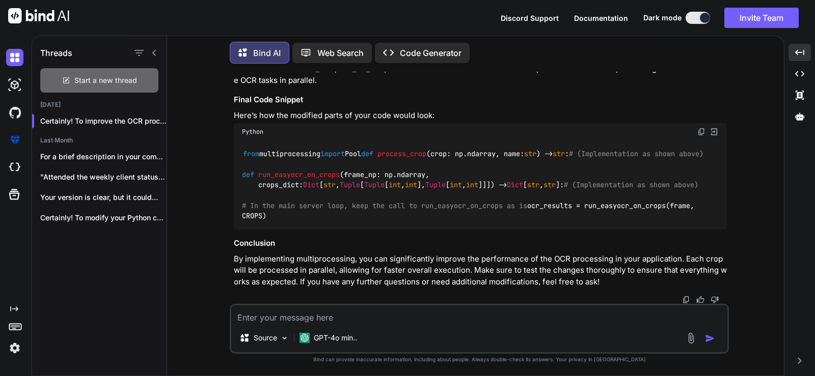
click at [90, 76] on span "Start a new thread" at bounding box center [105, 80] width 63 height 10
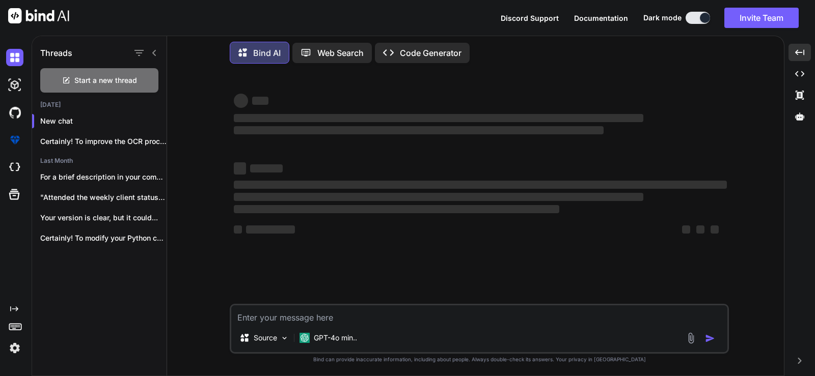
click at [444, 177] on div "‌ ‌ ‌ ‌ ‌ ‌ ‌ ‌ ‌ ‌" at bounding box center [480, 202] width 493 height 91
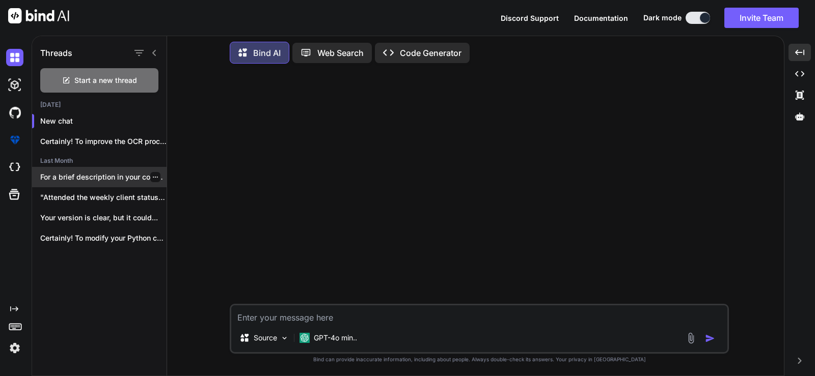
click at [155, 173] on div at bounding box center [155, 177] width 10 height 10
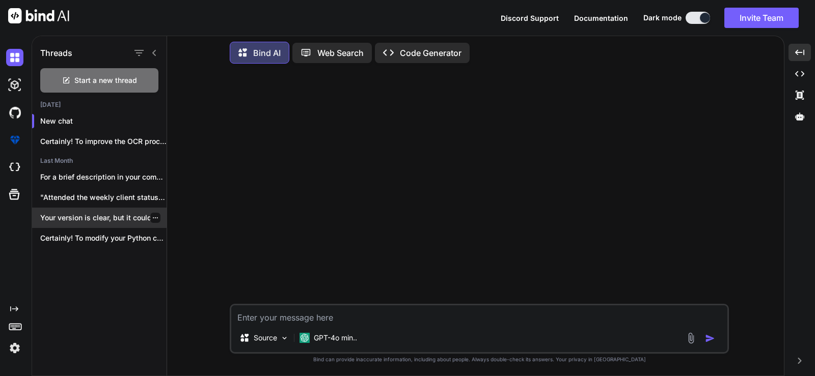
click at [153, 215] on icon "button" at bounding box center [155, 218] width 6 height 6
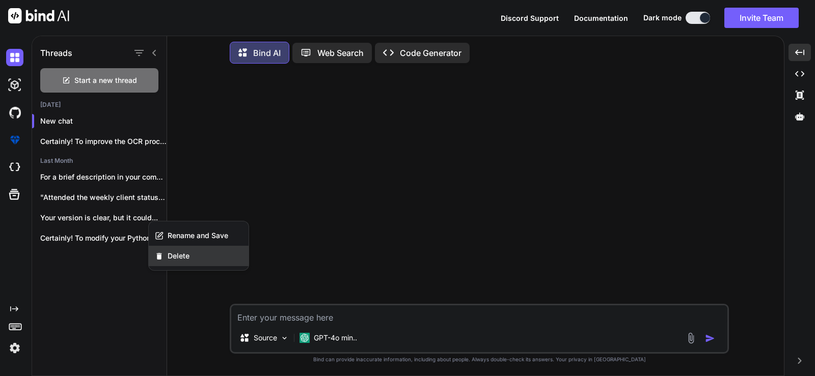
click at [170, 248] on div "Delete" at bounding box center [199, 256] width 100 height 20
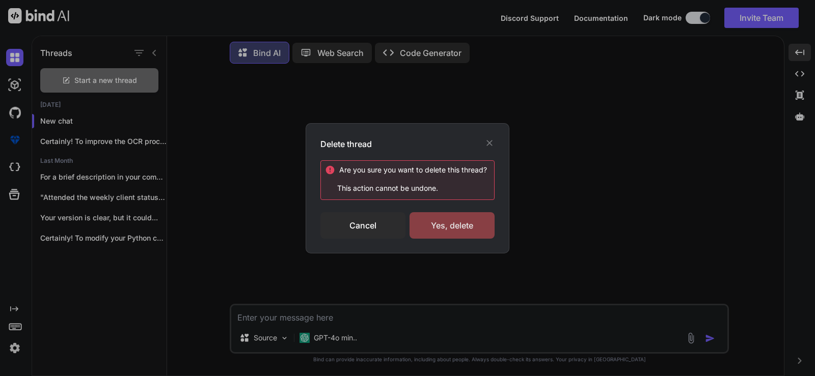
click at [419, 219] on div "Yes, delete" at bounding box center [451, 225] width 85 height 26
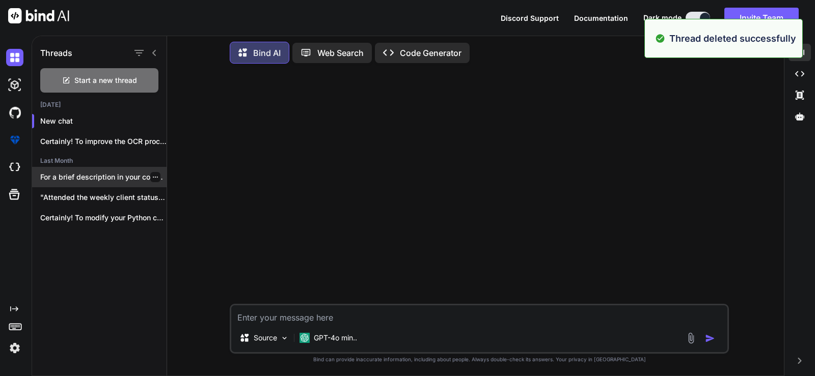
click at [152, 176] on icon "button" at bounding box center [155, 177] width 6 height 6
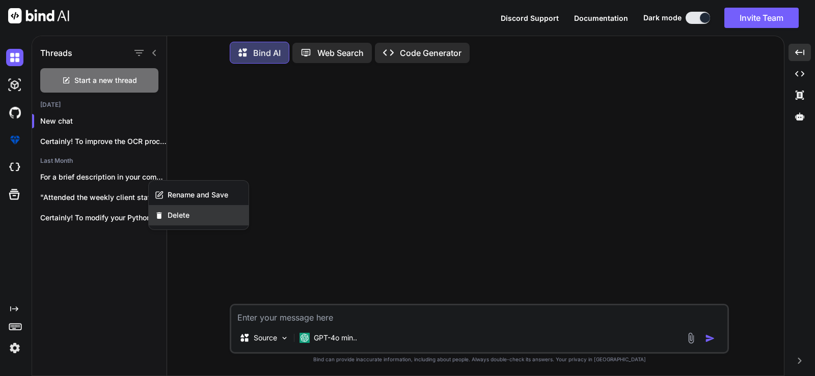
click at [197, 209] on div "Delete" at bounding box center [199, 215] width 100 height 20
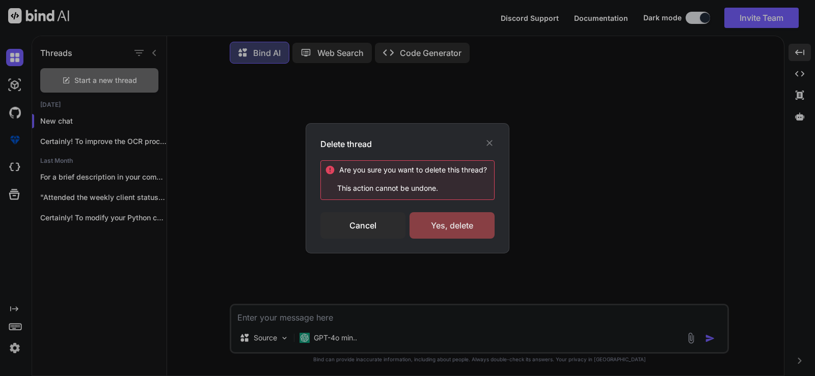
click at [466, 220] on div "Yes, delete" at bounding box center [451, 225] width 85 height 26
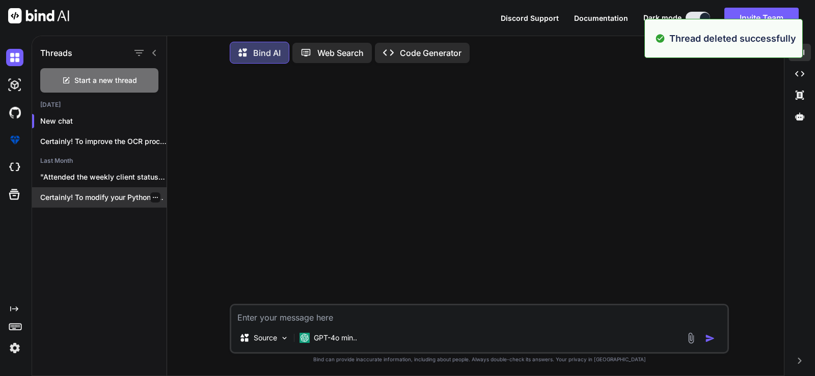
click at [152, 195] on icon "button" at bounding box center [155, 198] width 6 height 6
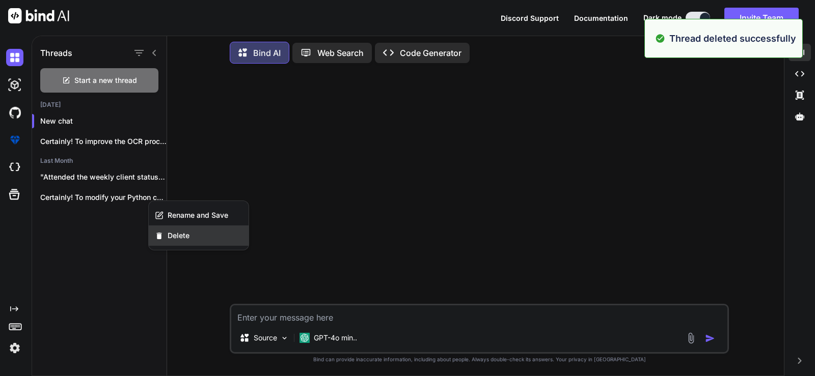
click at [189, 238] on div "Delete" at bounding box center [199, 236] width 100 height 20
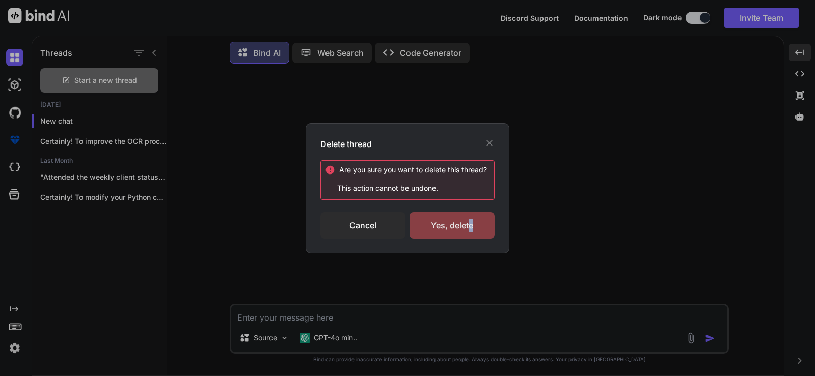
click at [471, 225] on div "Yes, delete" at bounding box center [451, 225] width 85 height 26
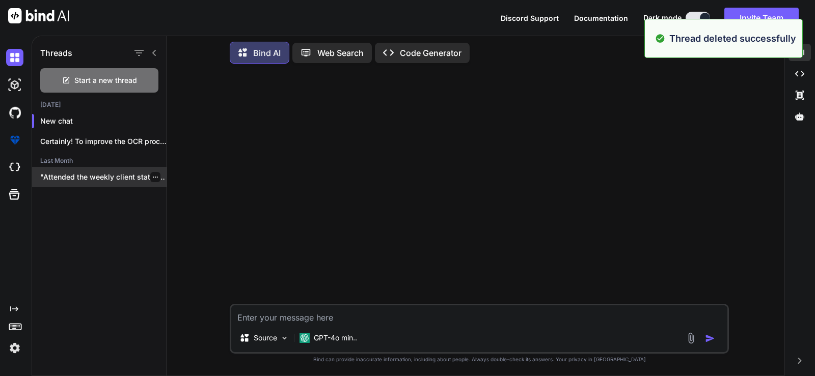
click at [152, 174] on icon "button" at bounding box center [155, 177] width 6 height 6
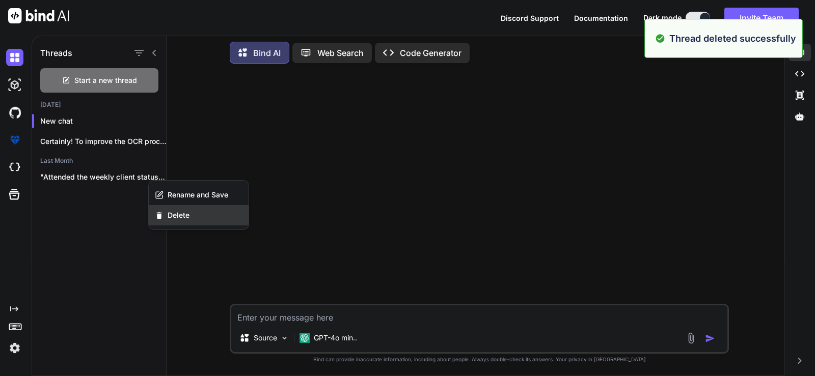
click at [179, 211] on span "Delete" at bounding box center [179, 215] width 22 height 10
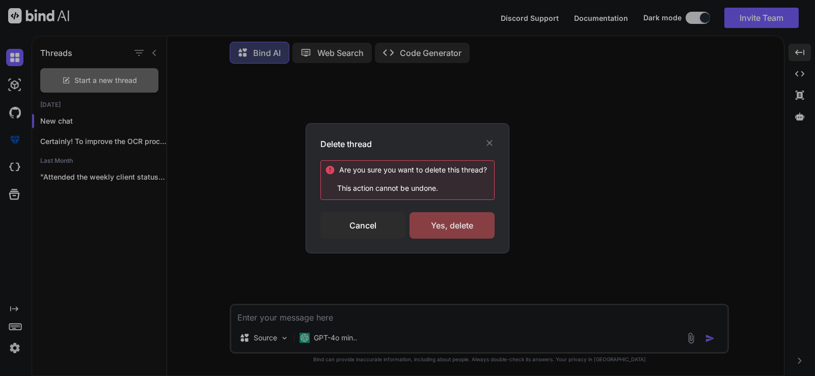
click at [444, 222] on div "Yes, delete" at bounding box center [451, 225] width 85 height 26
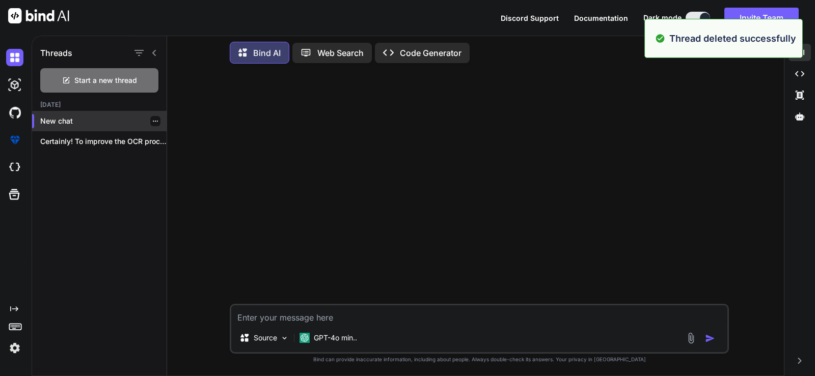
click at [99, 121] on p "New chat" at bounding box center [103, 121] width 126 height 10
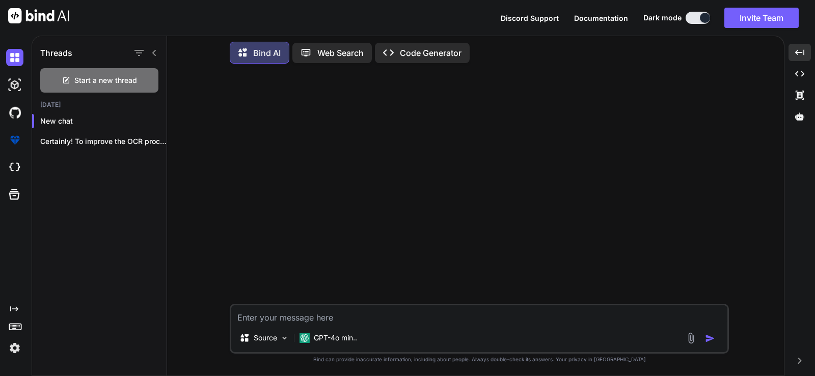
click at [154, 50] on icon at bounding box center [154, 53] width 8 height 8
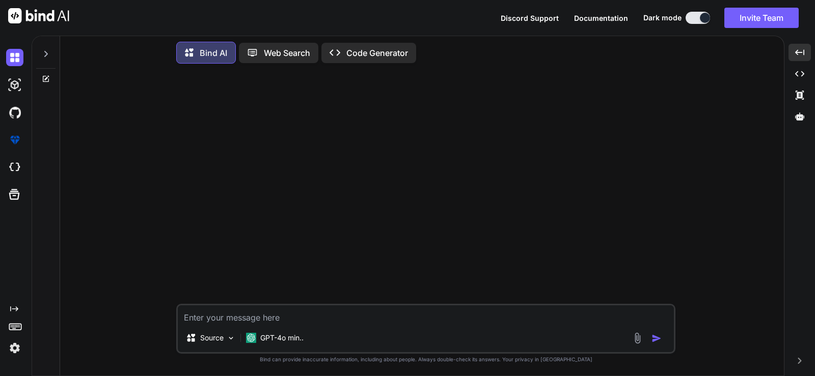
click at [199, 175] on div at bounding box center [426, 188] width 497 height 232
click at [306, 324] on div "Source GPT-4o min.." at bounding box center [425, 329] width 499 height 50
click at [302, 313] on textarea at bounding box center [426, 315] width 496 height 18
paste textarea "import os import math import numpy as np import librosa from moviepy.editor imp…"
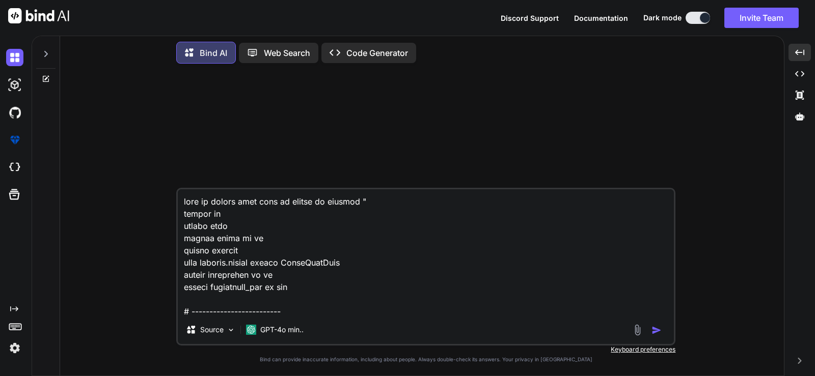
click at [352, 201] on textarea at bounding box center [426, 252] width 496 height 126
click at [388, 201] on textarea at bounding box center [426, 252] width 496 height 126
click at [442, 202] on textarea at bounding box center [426, 252] width 496 height 126
paste textarea "using System.Net.Sockets; using NAudio.CoreAudioApi; using NAudio.Wave; namespa…"
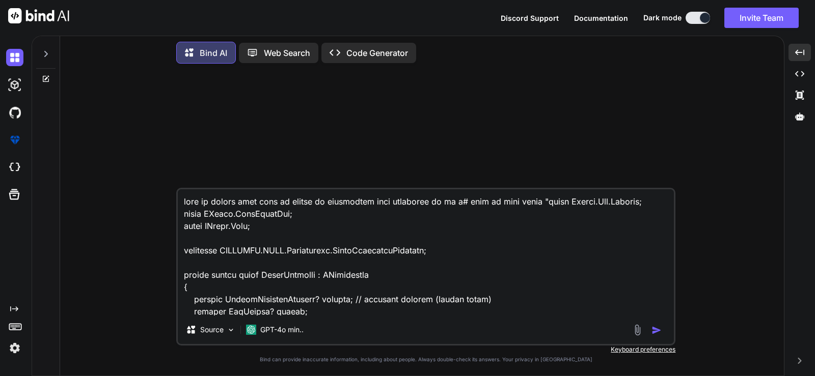
scroll to position [1150, 0]
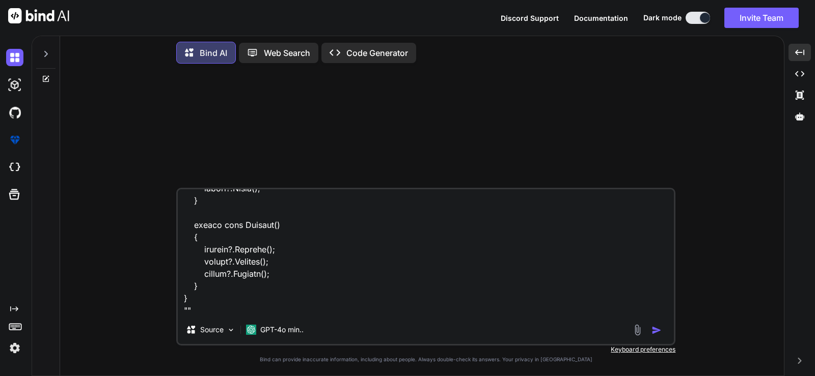
type textarea "help me modify this code my making it connection with websocket of my c# code t…"
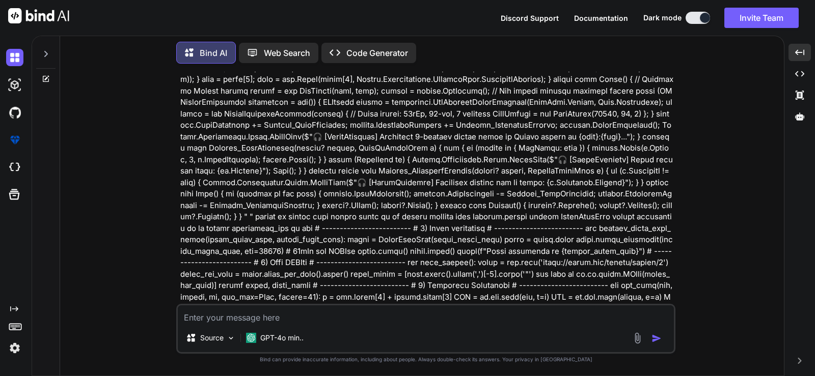
scroll to position [368, 0]
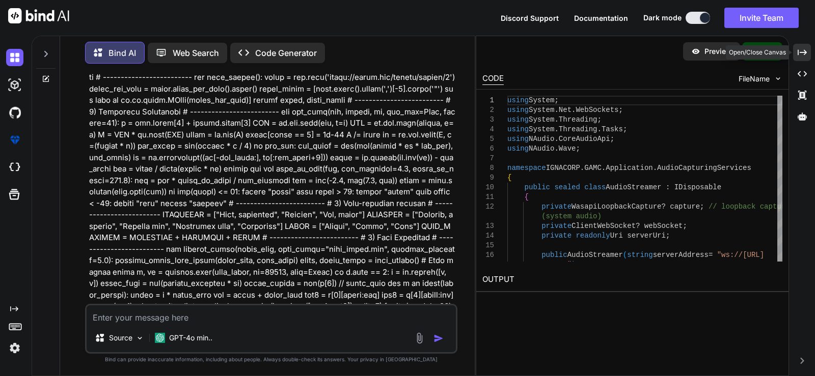
click at [800, 47] on div "Created with Pixso." at bounding box center [802, 52] width 18 height 17
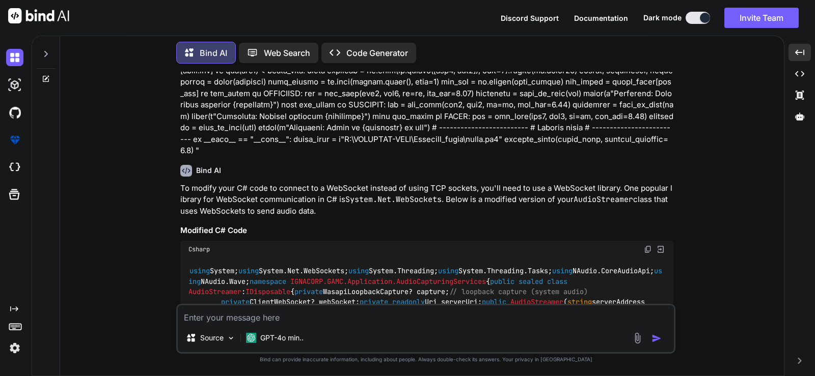
scroll to position [436, 0]
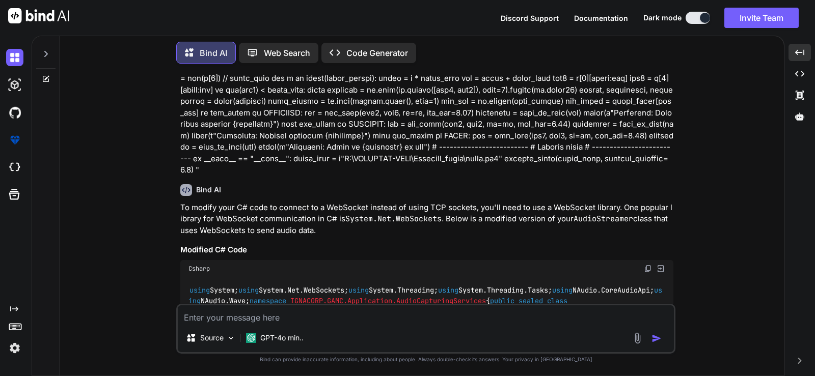
drag, startPoint x: 177, startPoint y: 194, endPoint x: 365, endPoint y: 215, distance: 188.7
click at [365, 215] on div "You Bind AI To modify your C# code to connect to a WebSocket instead of using T…" at bounding box center [425, 224] width 499 height 304
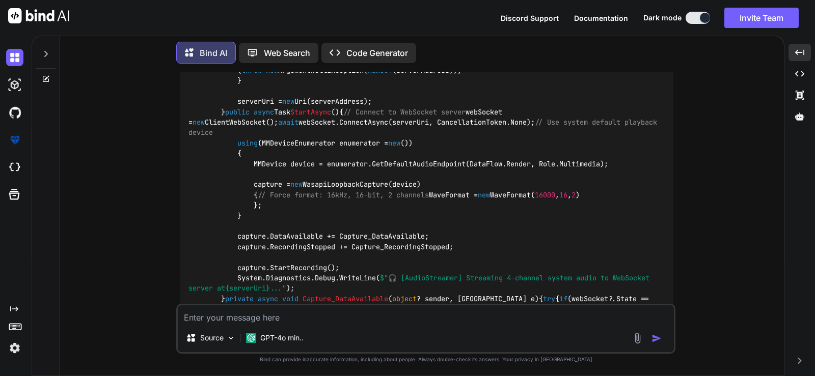
scroll to position [776, 0]
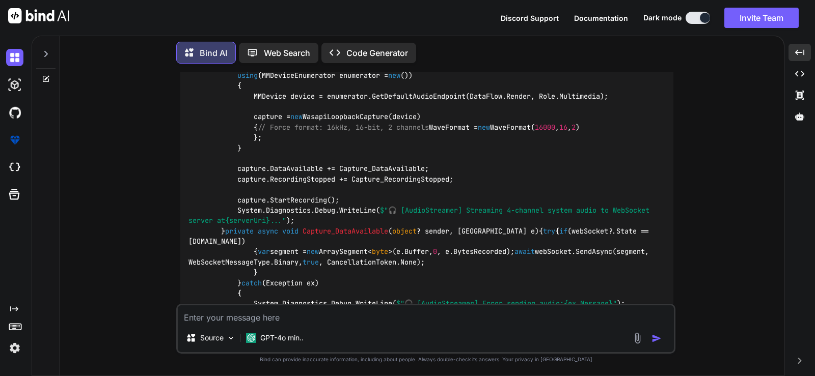
click at [260, 169] on code "using System; using System.Net.WebSockets; using System.Threading; using System…" at bounding box center [424, 247] width 473 height 602
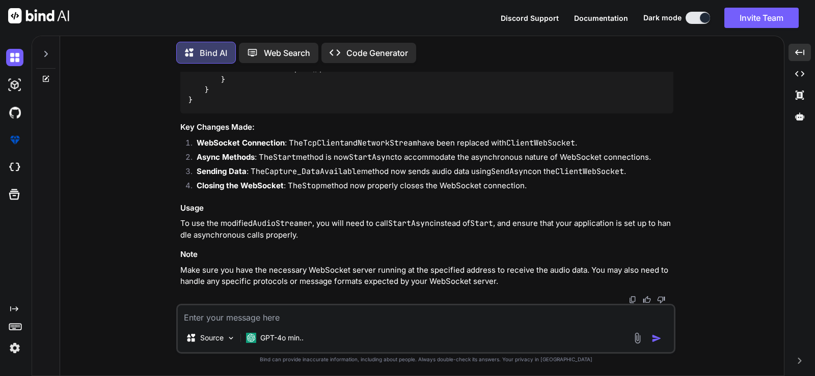
scroll to position [1653, 0]
click at [346, 320] on textarea at bounding box center [426, 315] width 496 height 18
type textarea "also modify my python code"
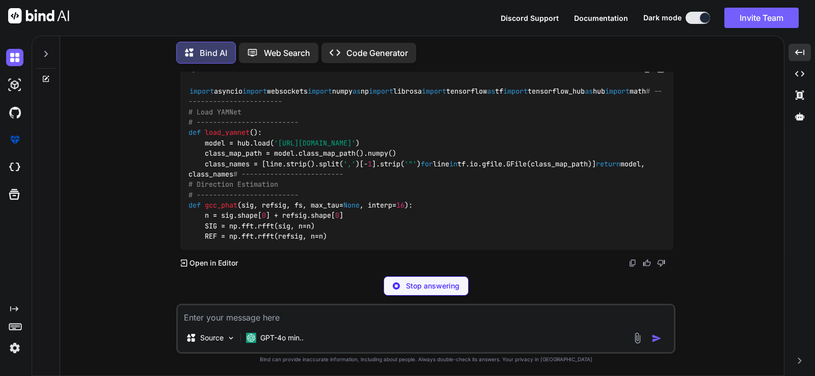
scroll to position [2110, 0]
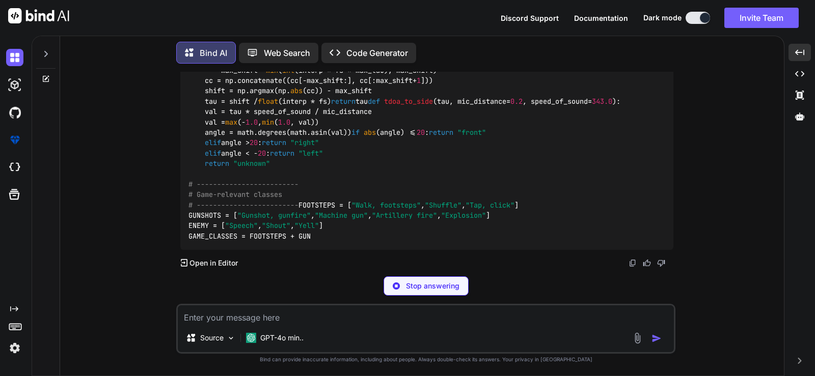
drag, startPoint x: 238, startPoint y: 124, endPoint x: 428, endPoint y: 121, distance: 189.5
click at [428, 121] on div "import asyncio import websockets import numpy as np import librosa import tenso…" at bounding box center [426, 49] width 493 height 400
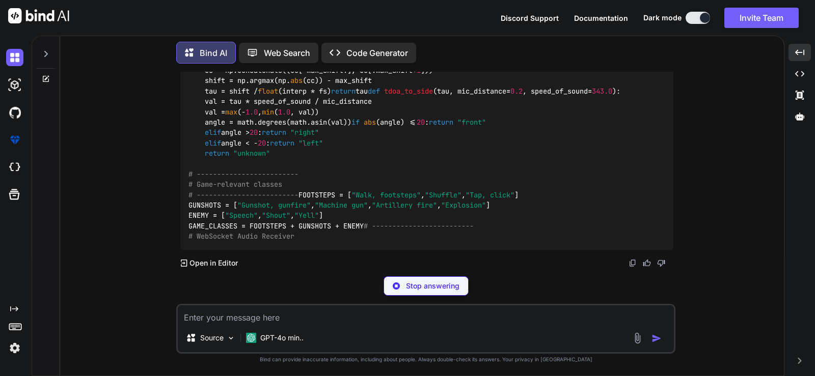
click at [428, 121] on div "import asyncio import websockets import numpy as np import librosa import tenso…" at bounding box center [426, 44] width 493 height 411
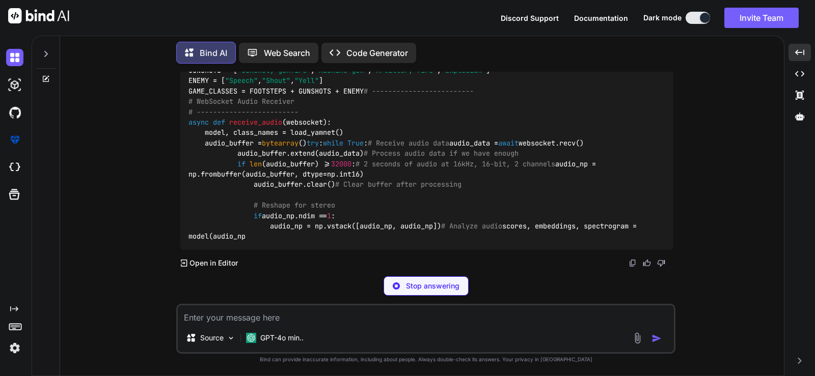
drag, startPoint x: 431, startPoint y: 120, endPoint x: 205, endPoint y: 124, distance: 226.1
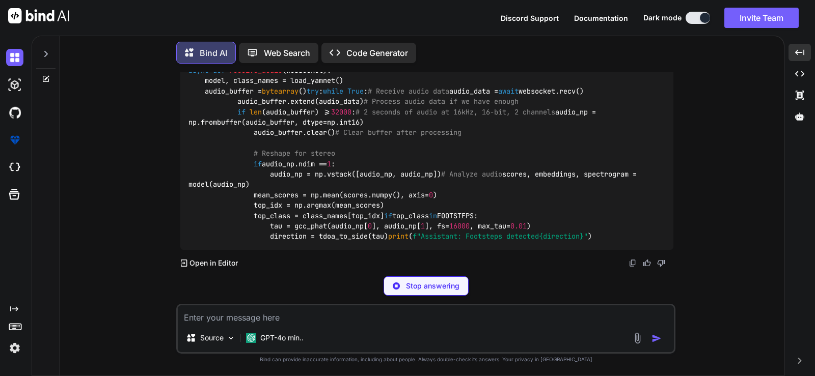
drag, startPoint x: 205, startPoint y: 124, endPoint x: 460, endPoint y: 123, distance: 255.6
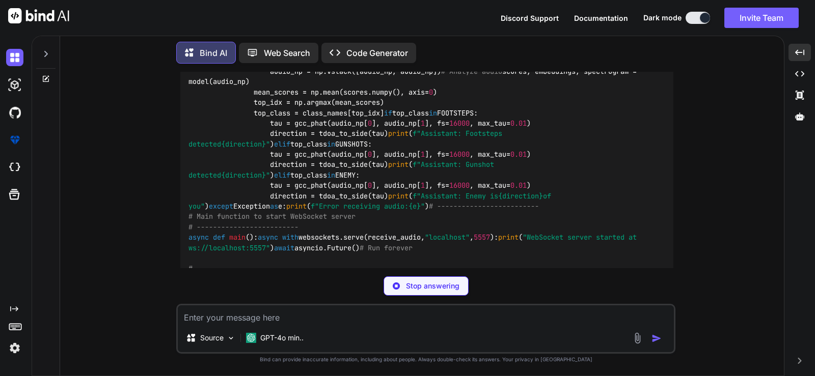
drag, startPoint x: 416, startPoint y: 120, endPoint x: 278, endPoint y: 122, distance: 138.0
copy span "[URL][DOMAIN_NAME]"
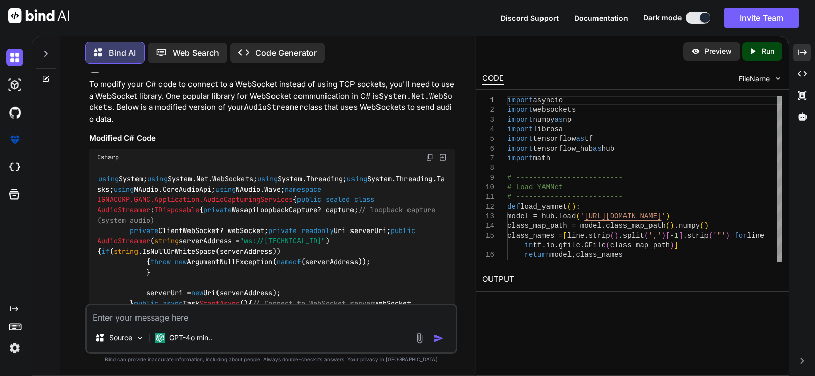
scroll to position [721, 0]
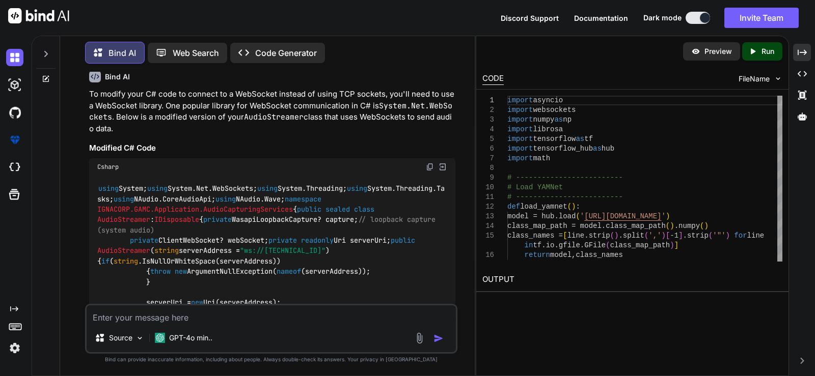
click at [424, 171] on div "Csharp" at bounding box center [272, 166] width 366 height 17
click at [426, 169] on img at bounding box center [430, 167] width 8 height 8
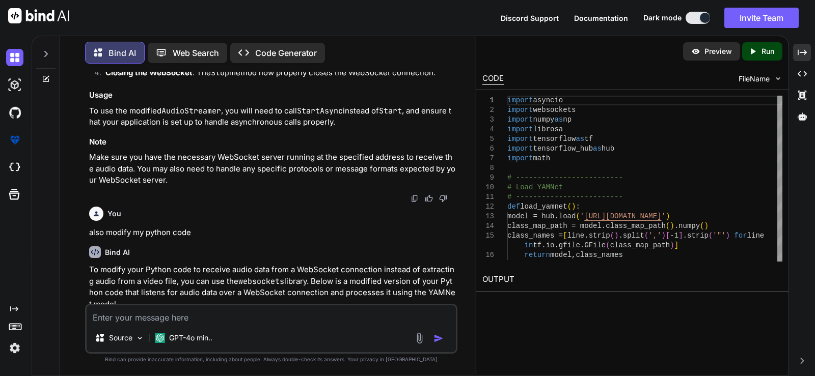
scroll to position [1739, 0]
